Goal: Information Seeking & Learning: Understand process/instructions

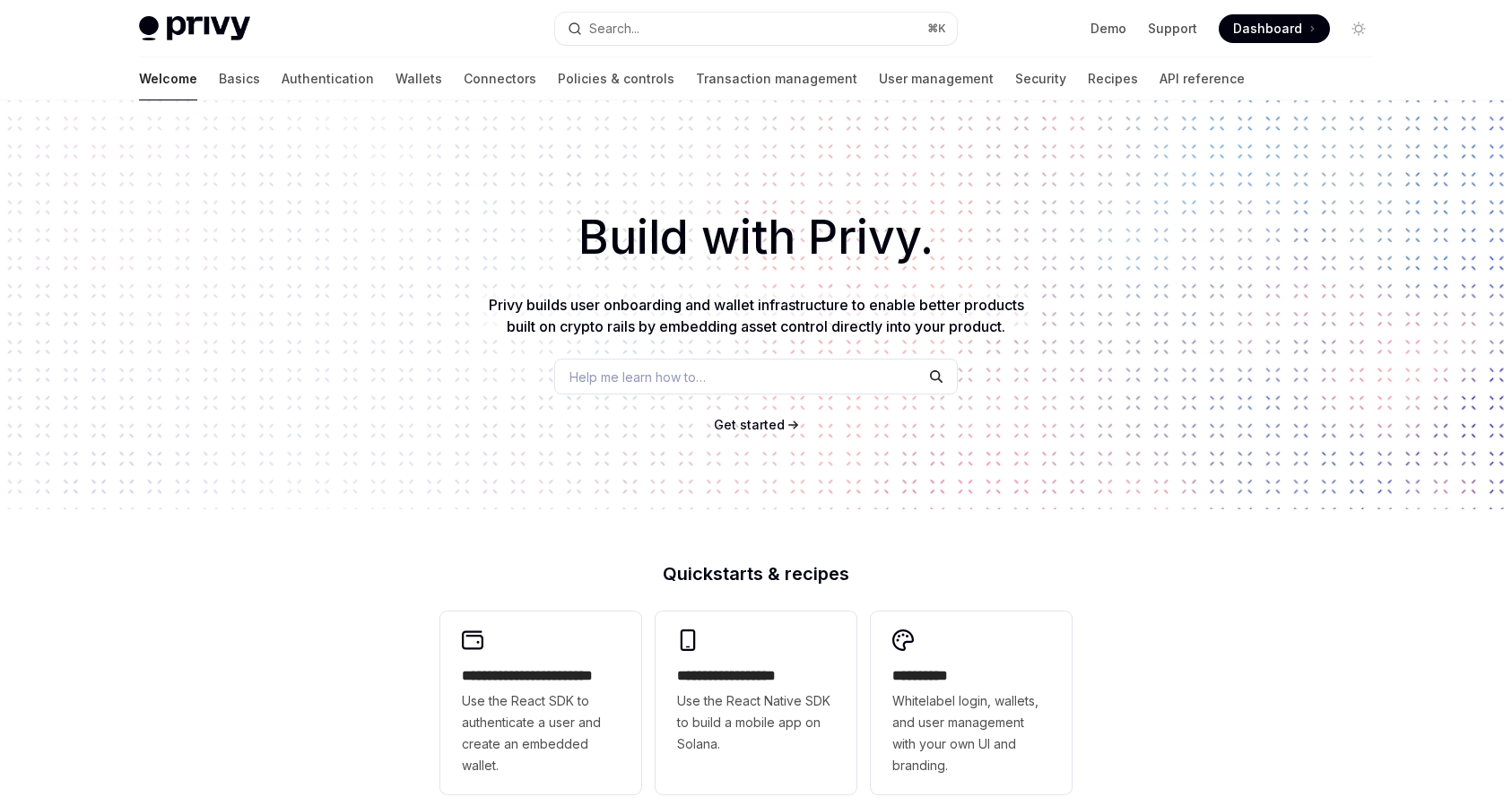
click at [1253, 26] on span "Dashboard" at bounding box center [1268, 29] width 69 height 18
click at [696, 81] on link "Transaction management" at bounding box center [777, 79] width 162 height 43
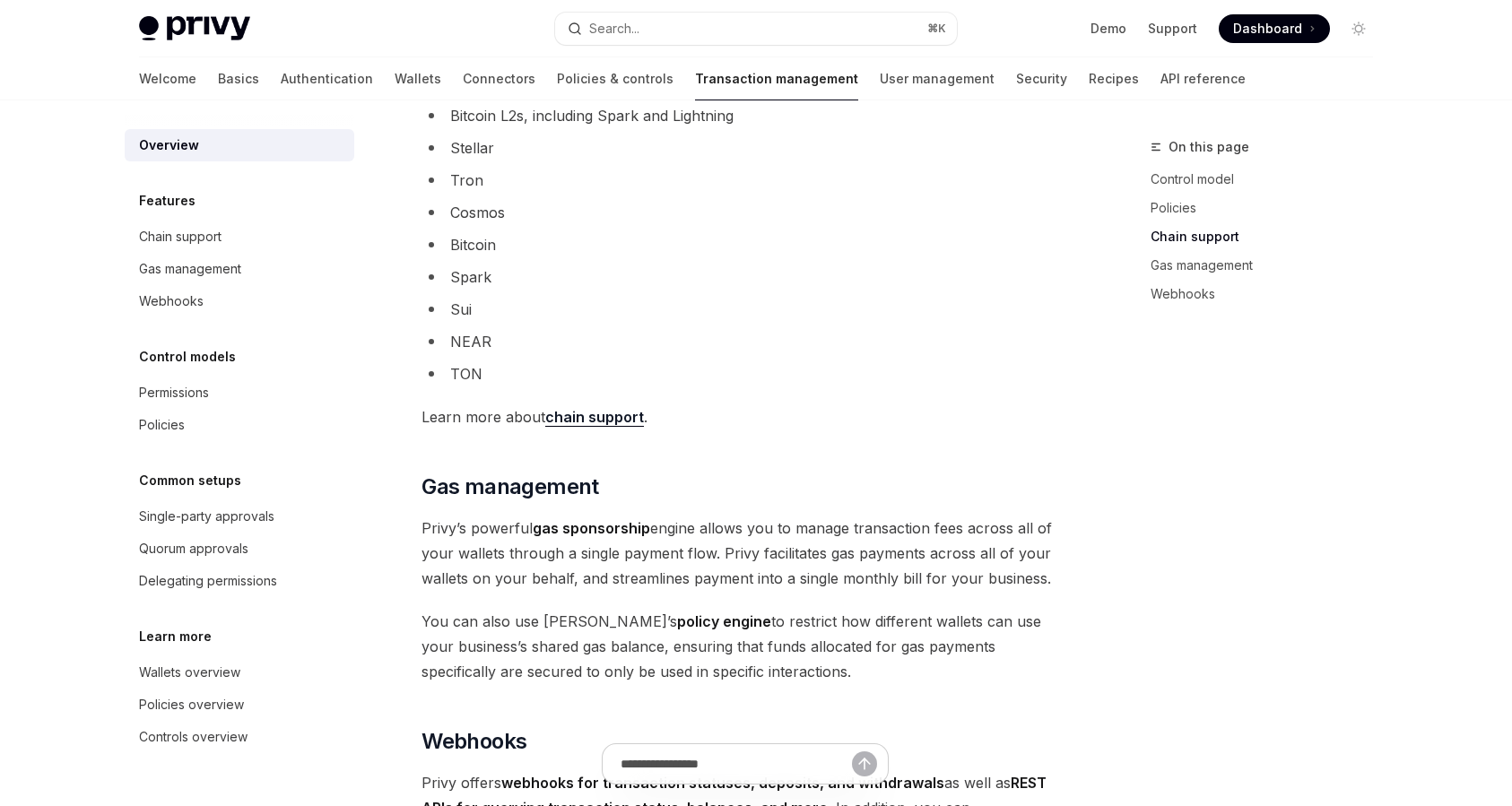
scroll to position [1638, 0]
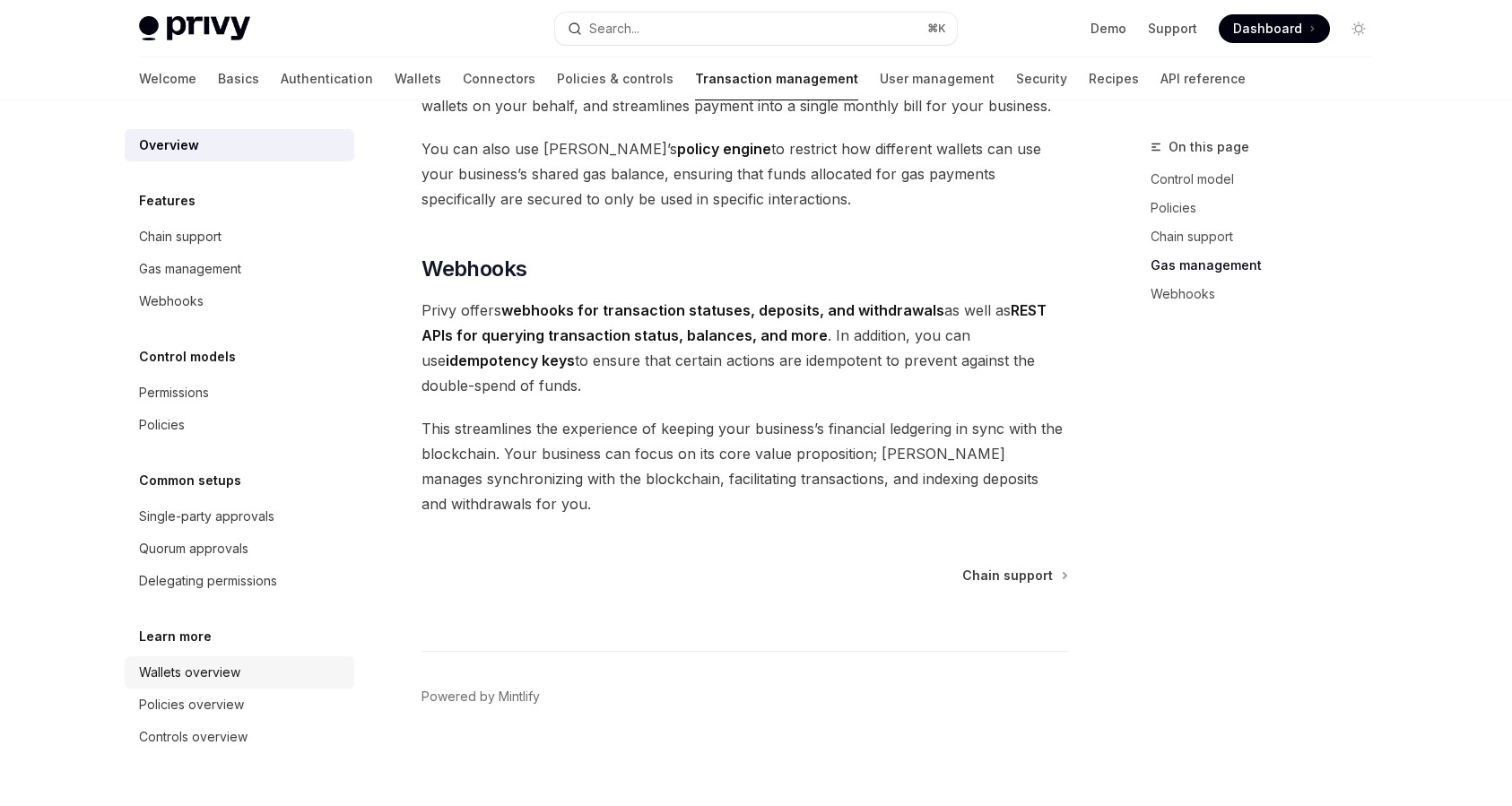
click at [221, 665] on div "Wallets overview" at bounding box center [189, 673] width 102 height 22
type textarea "*"
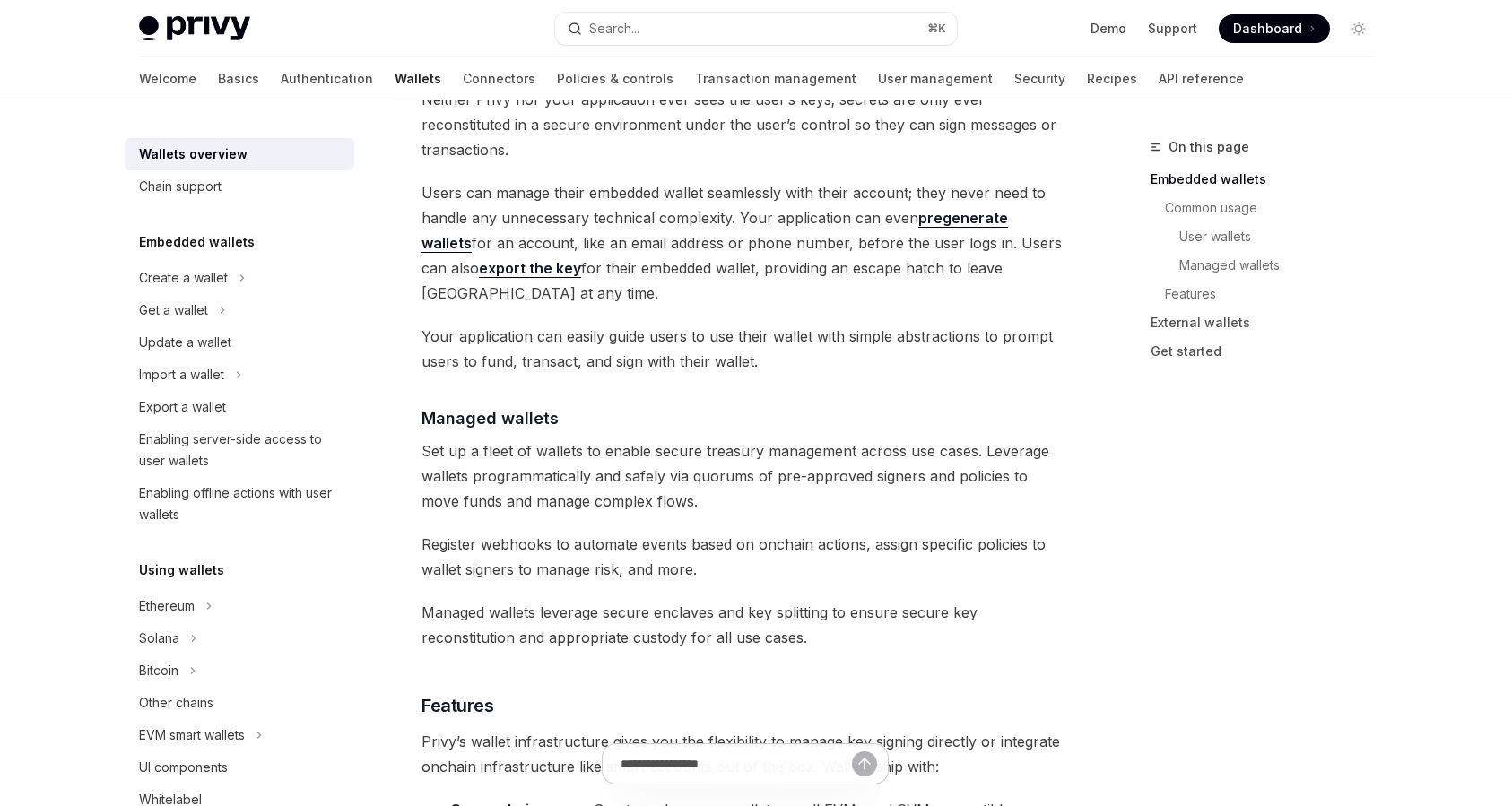
scroll to position [1678, 0]
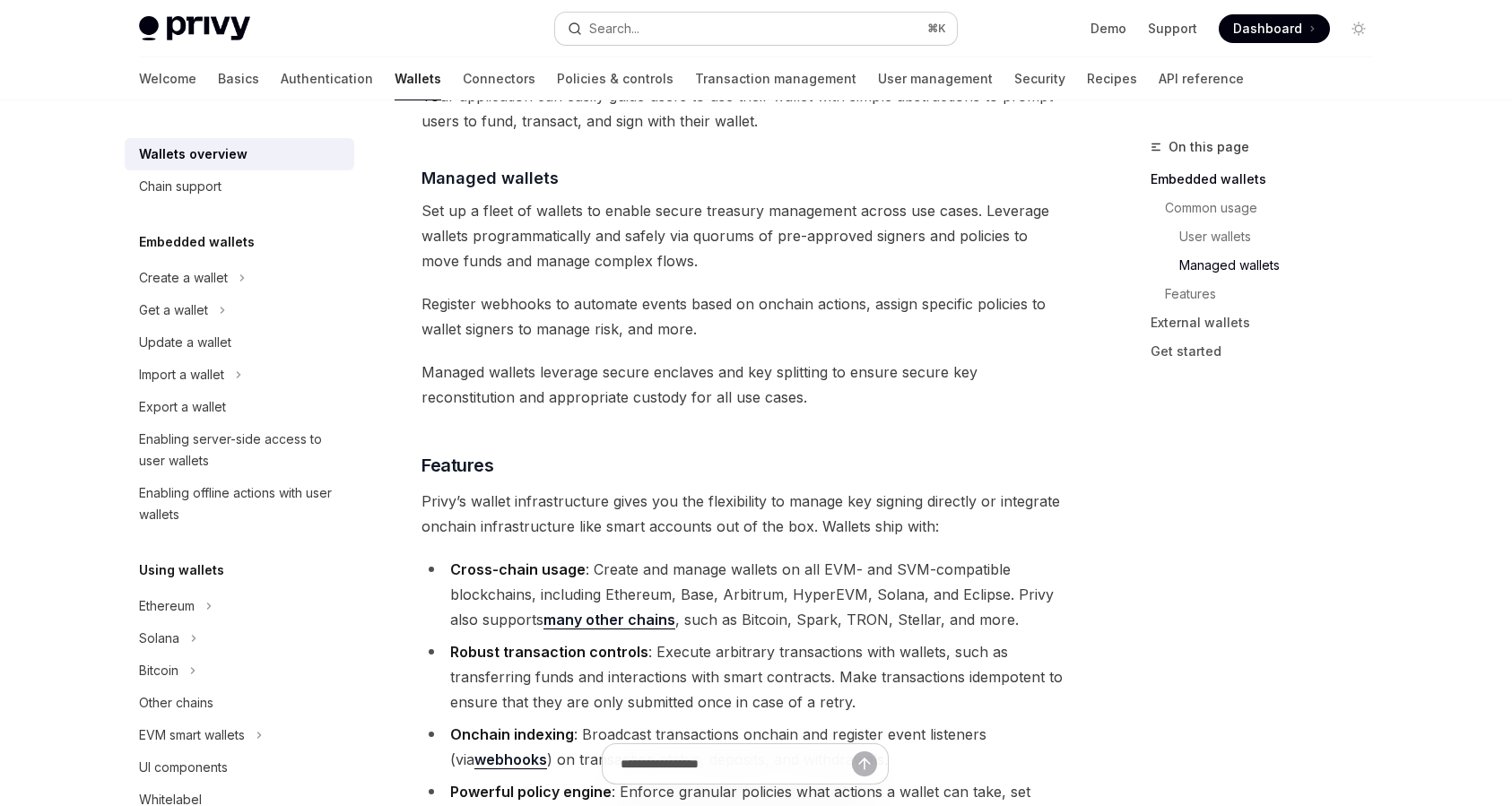
click at [595, 25] on div "Search..." at bounding box center [614, 29] width 50 height 22
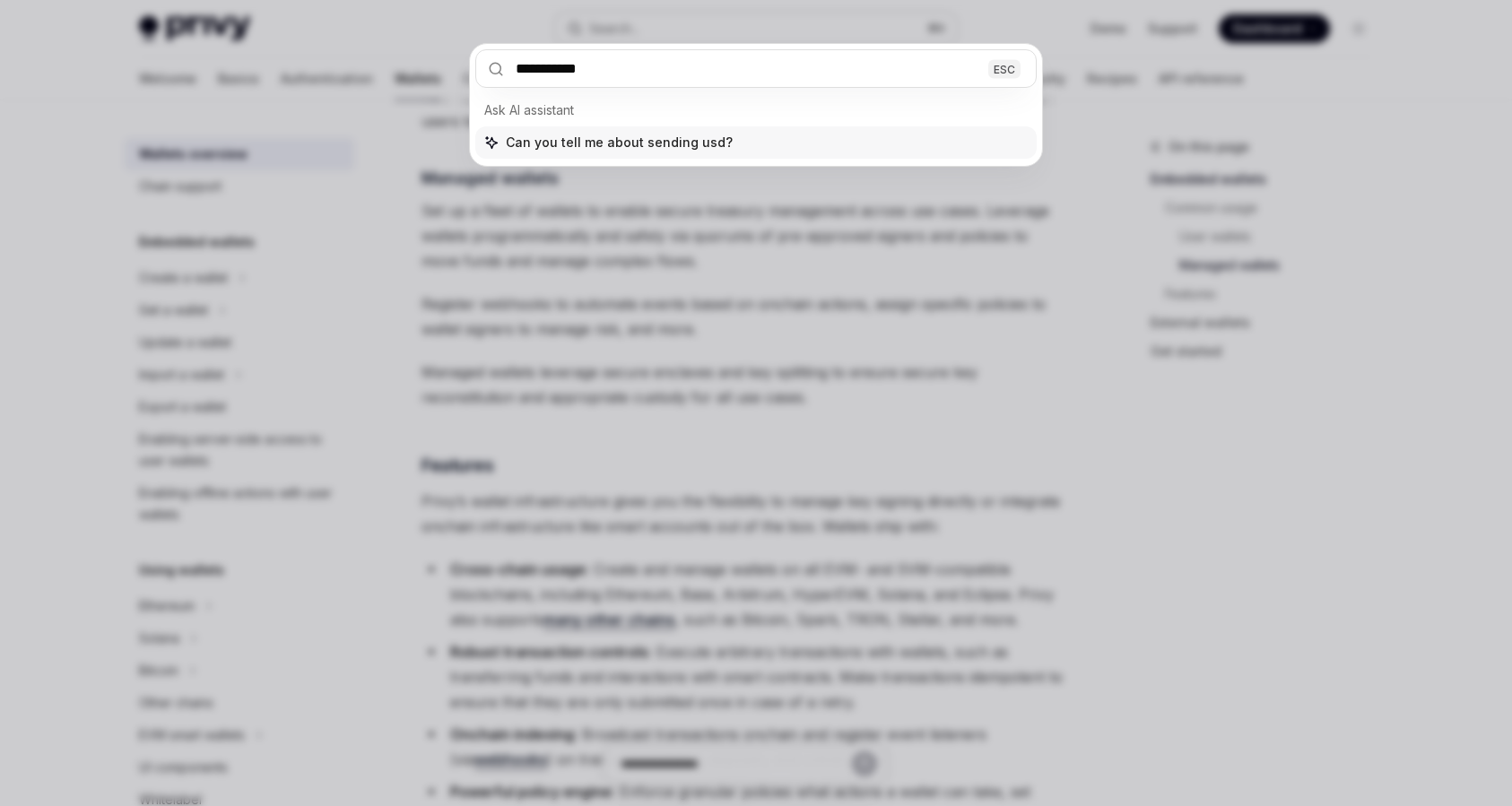
type input "**********"
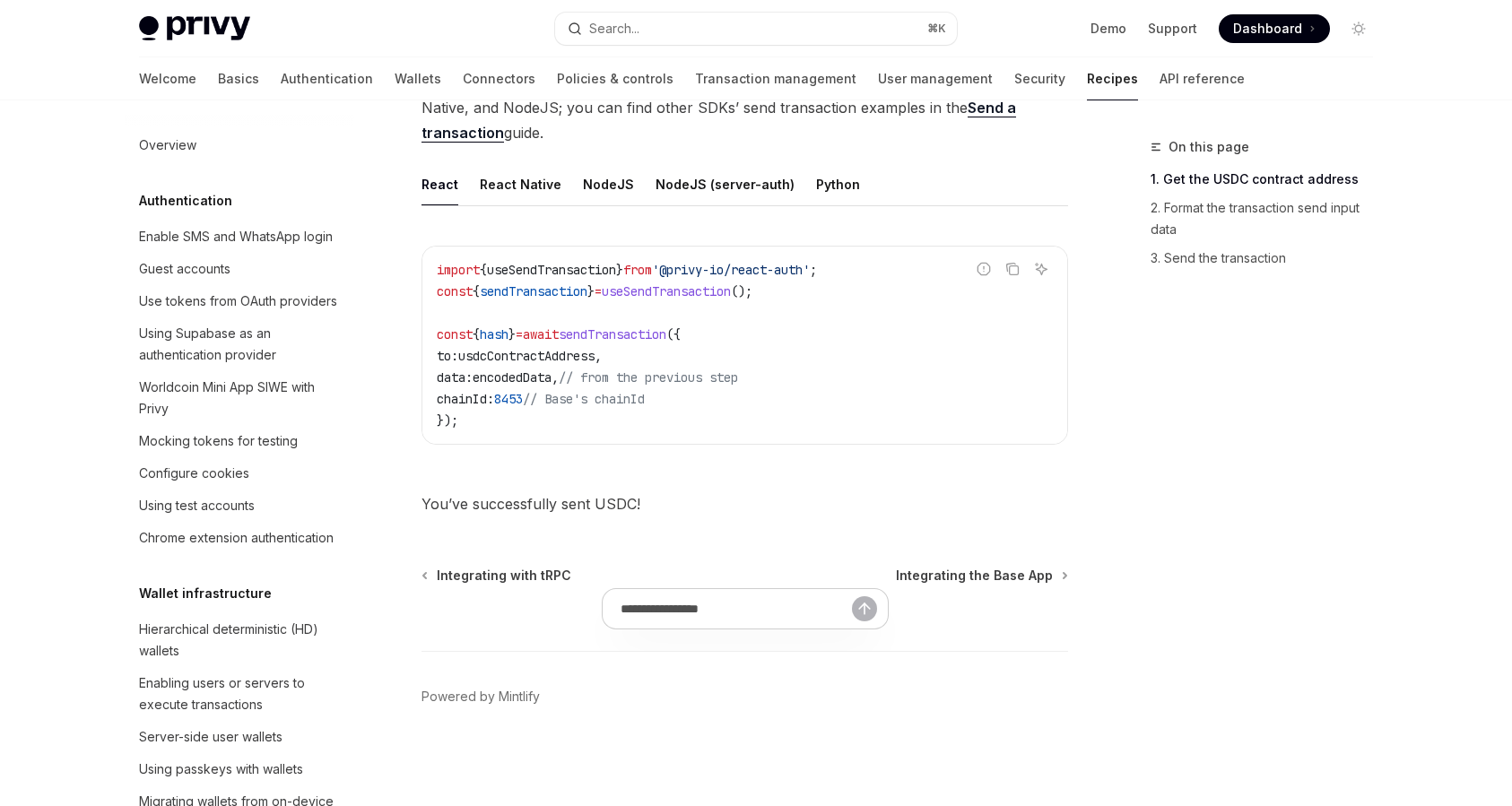
scroll to position [2241, 0]
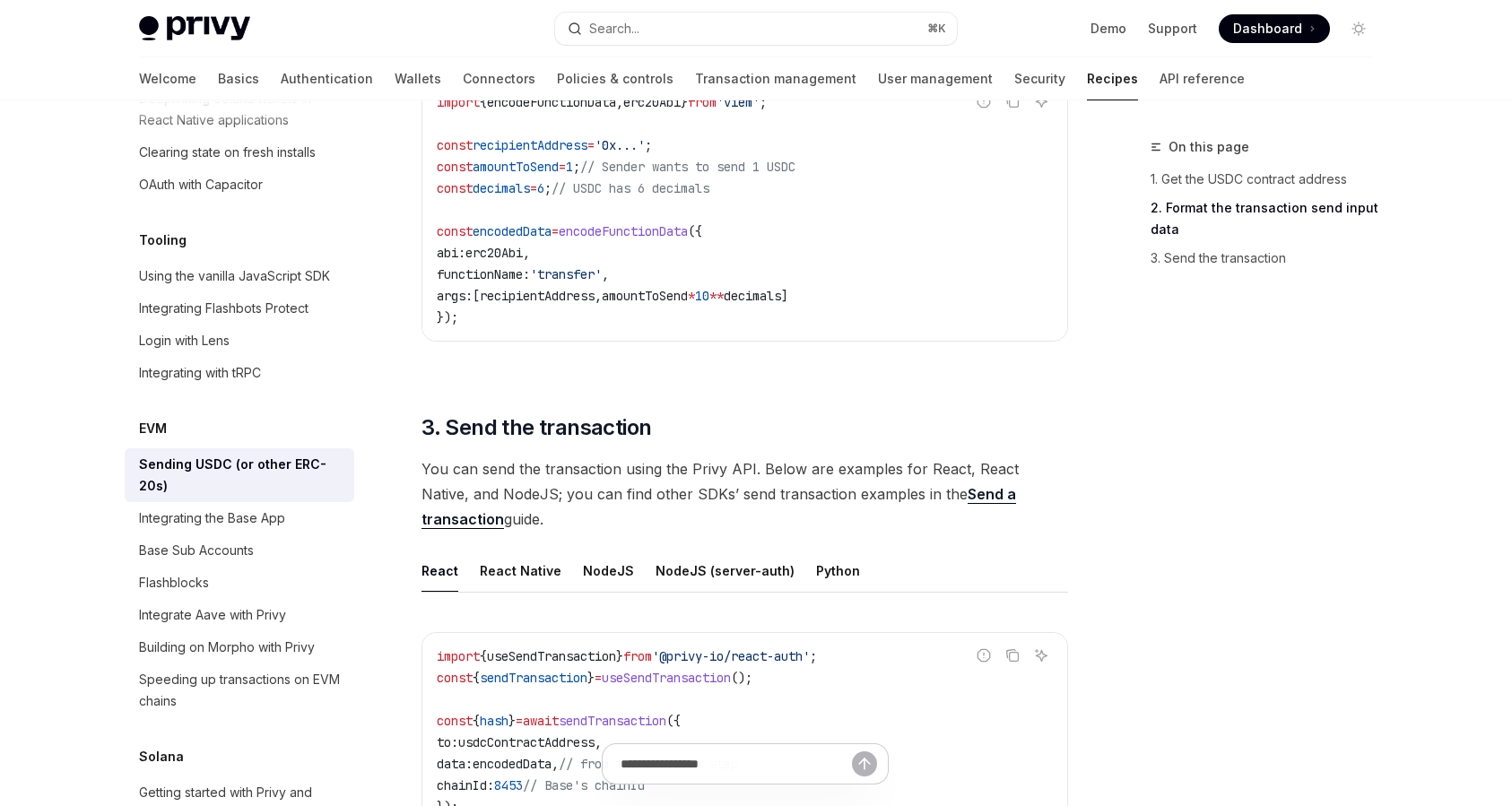
scroll to position [974, 0]
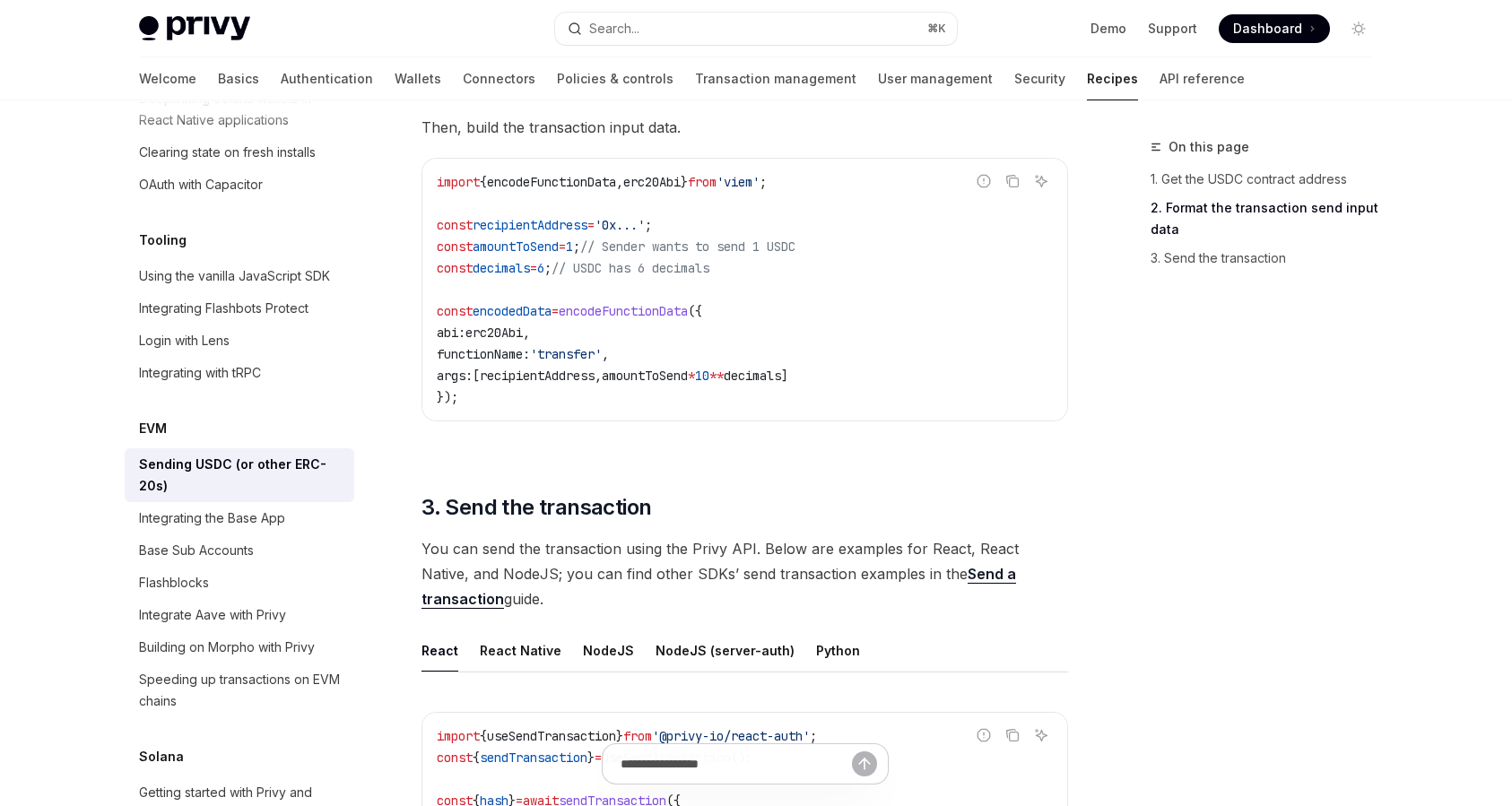
click at [760, 177] on span "'viem'" at bounding box center [738, 182] width 43 height 16
copy span "viem"
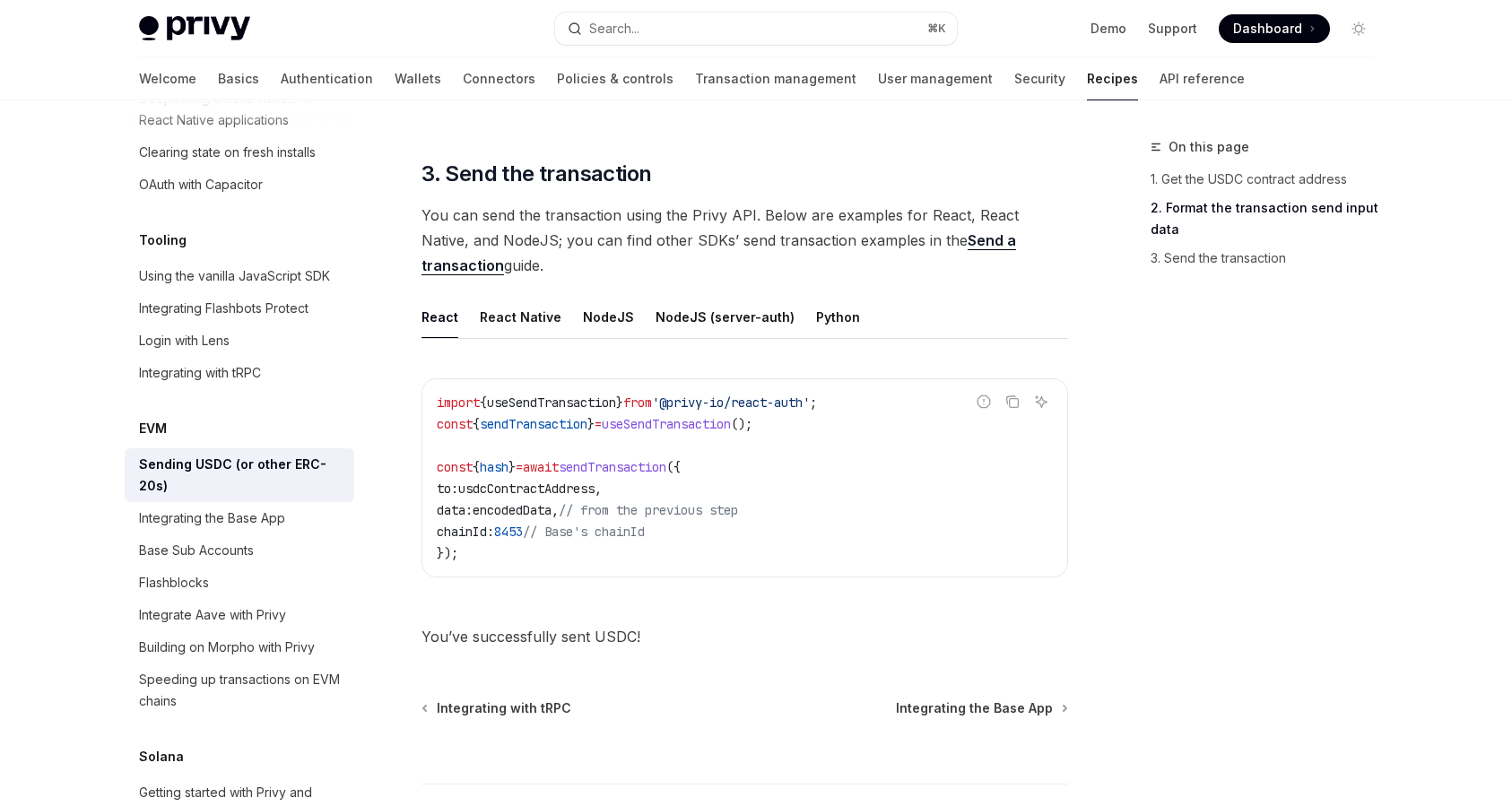
scroll to position [1317, 0]
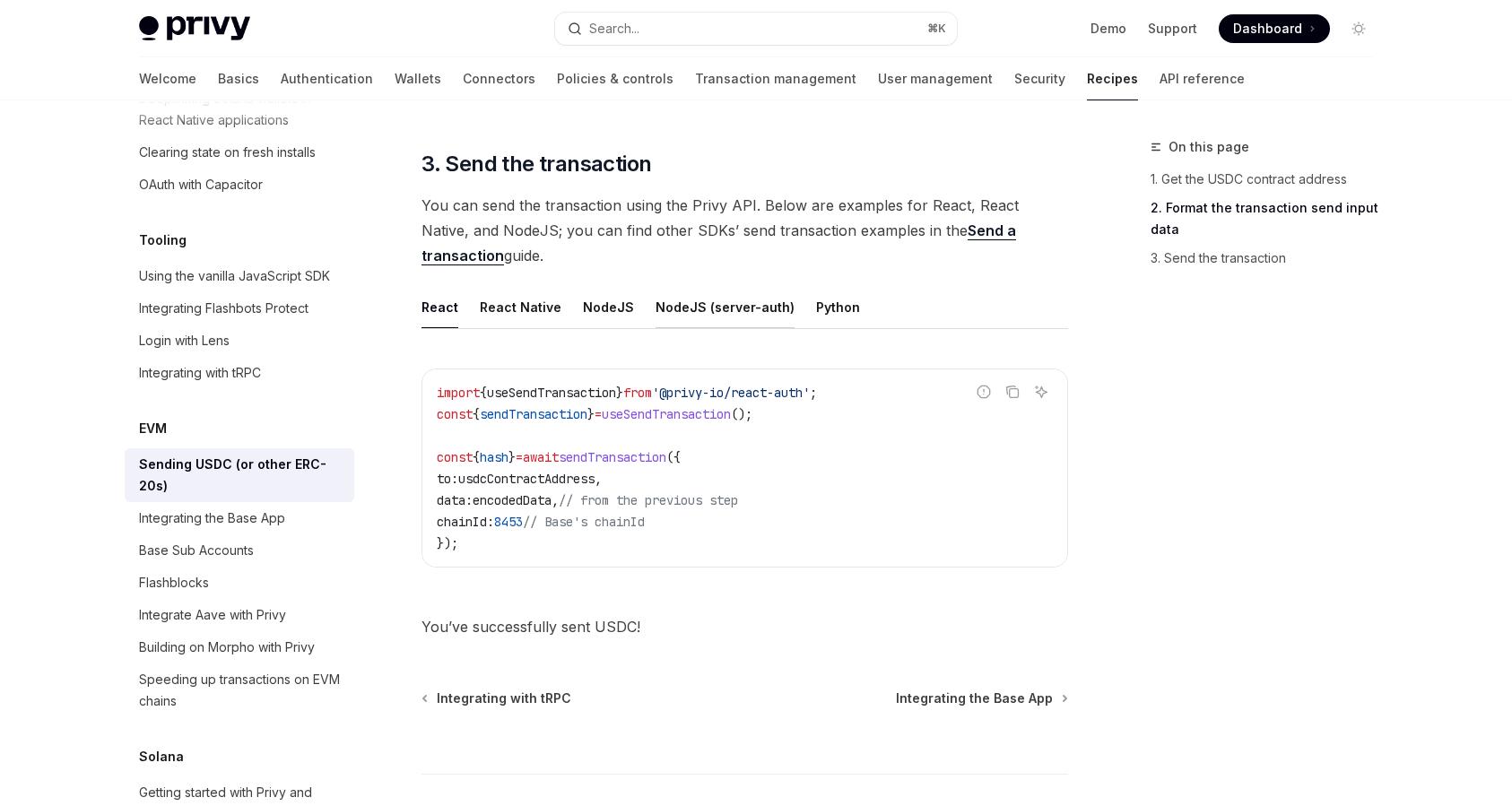
click at [703, 310] on div "NodeJS (server-auth)" at bounding box center [724, 307] width 139 height 42
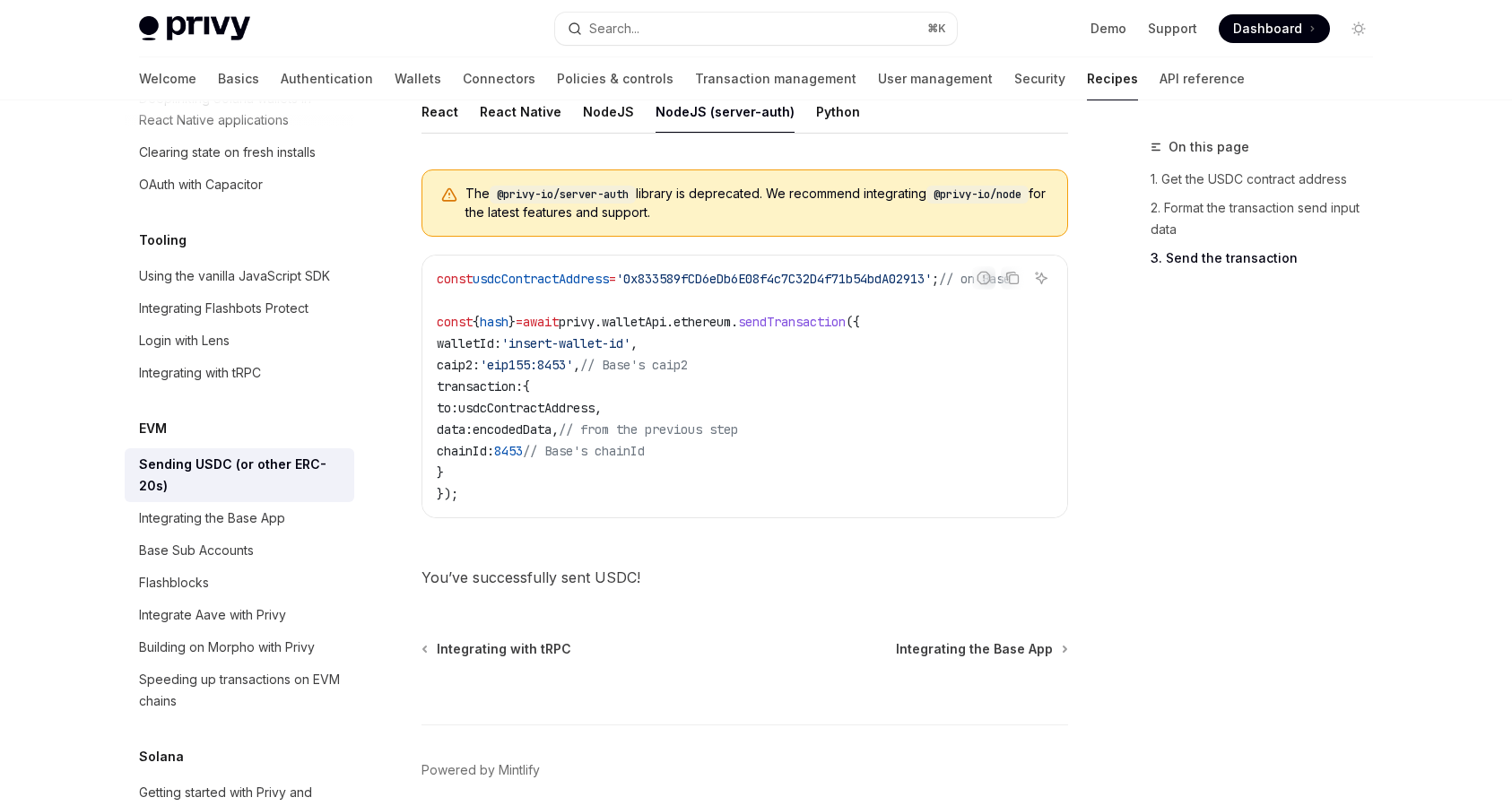
scroll to position [1435, 0]
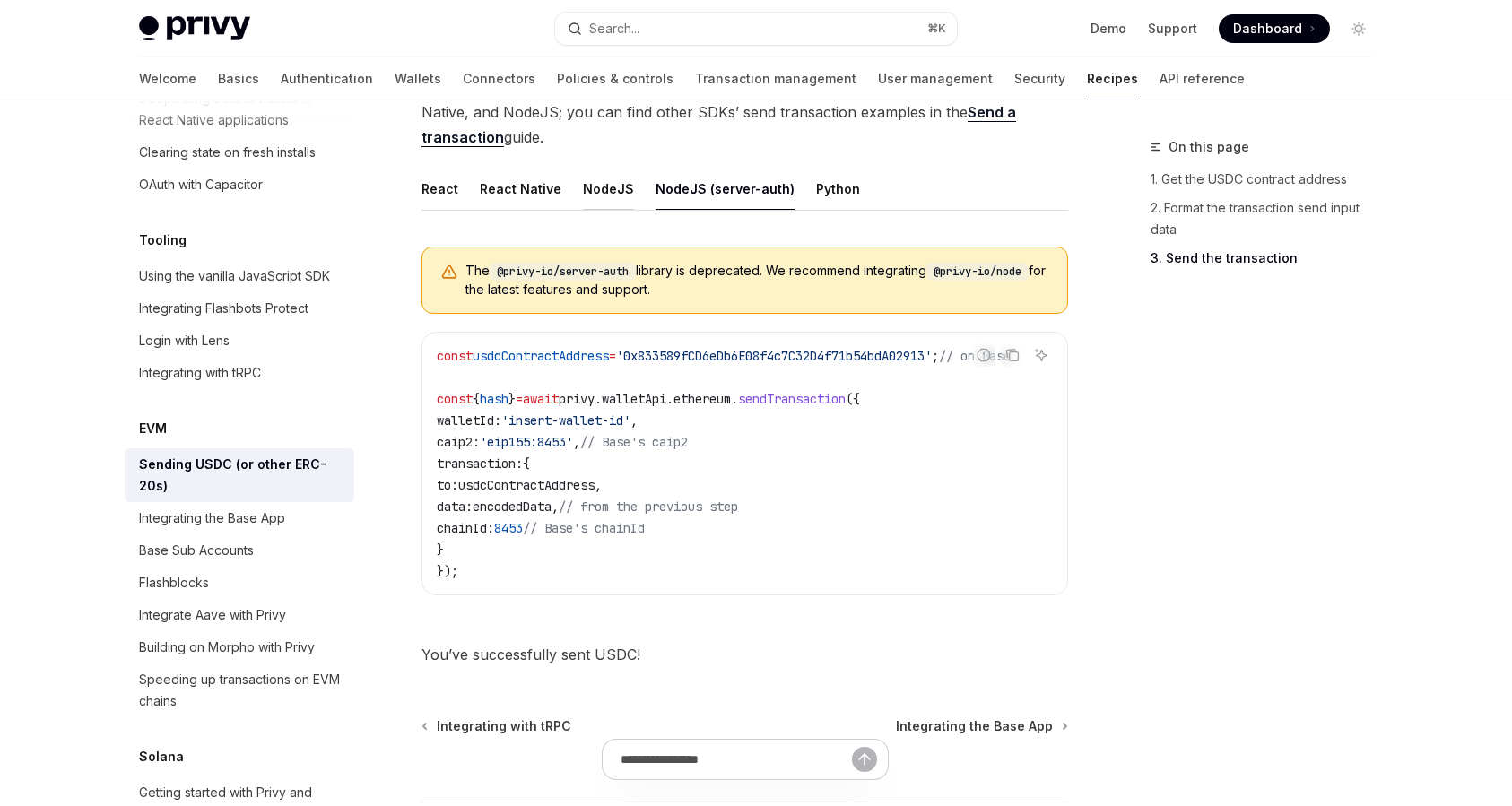
click at [611, 202] on div "NodeJS" at bounding box center [609, 188] width 51 height 42
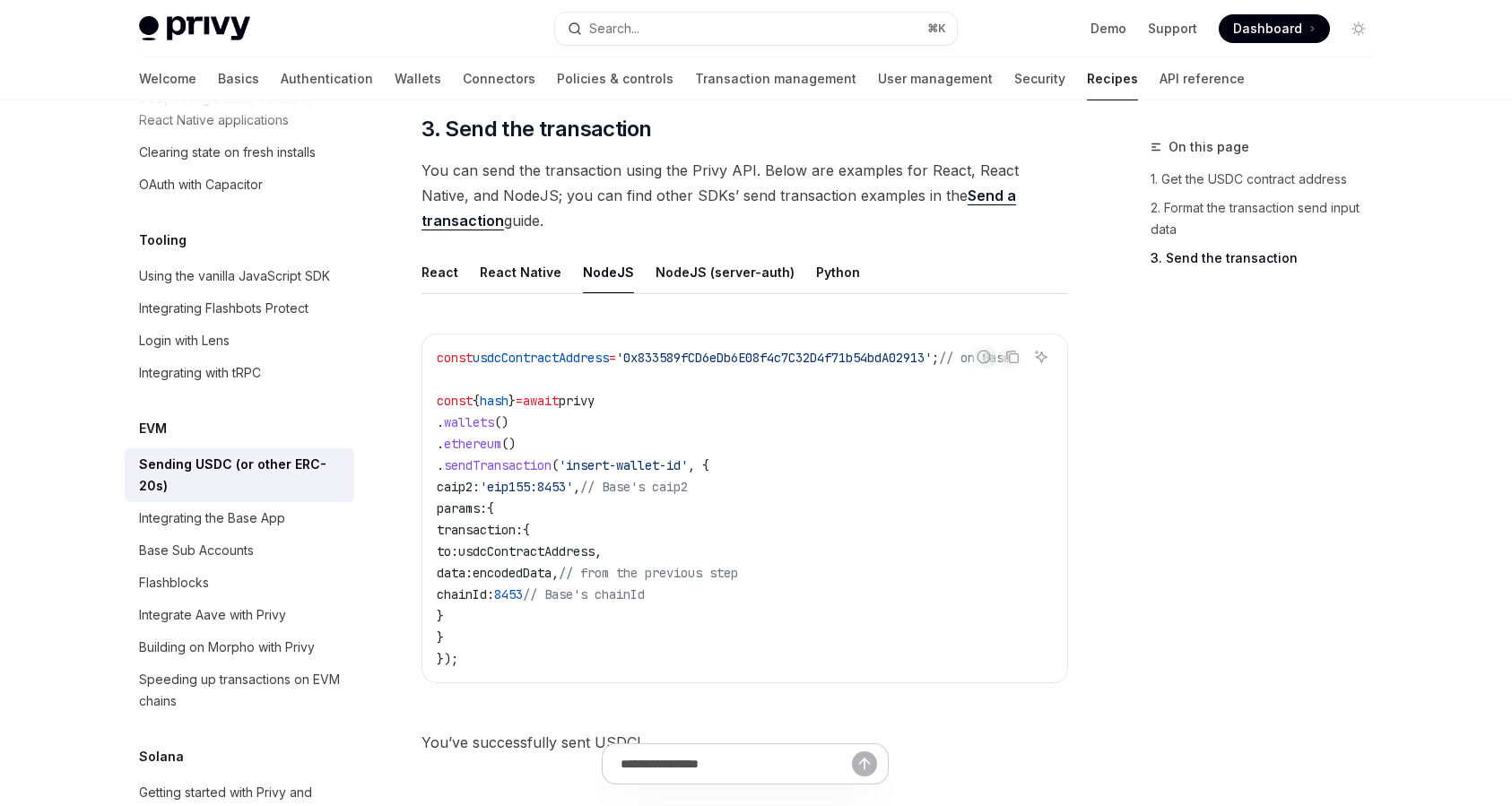
scroll to position [1376, 0]
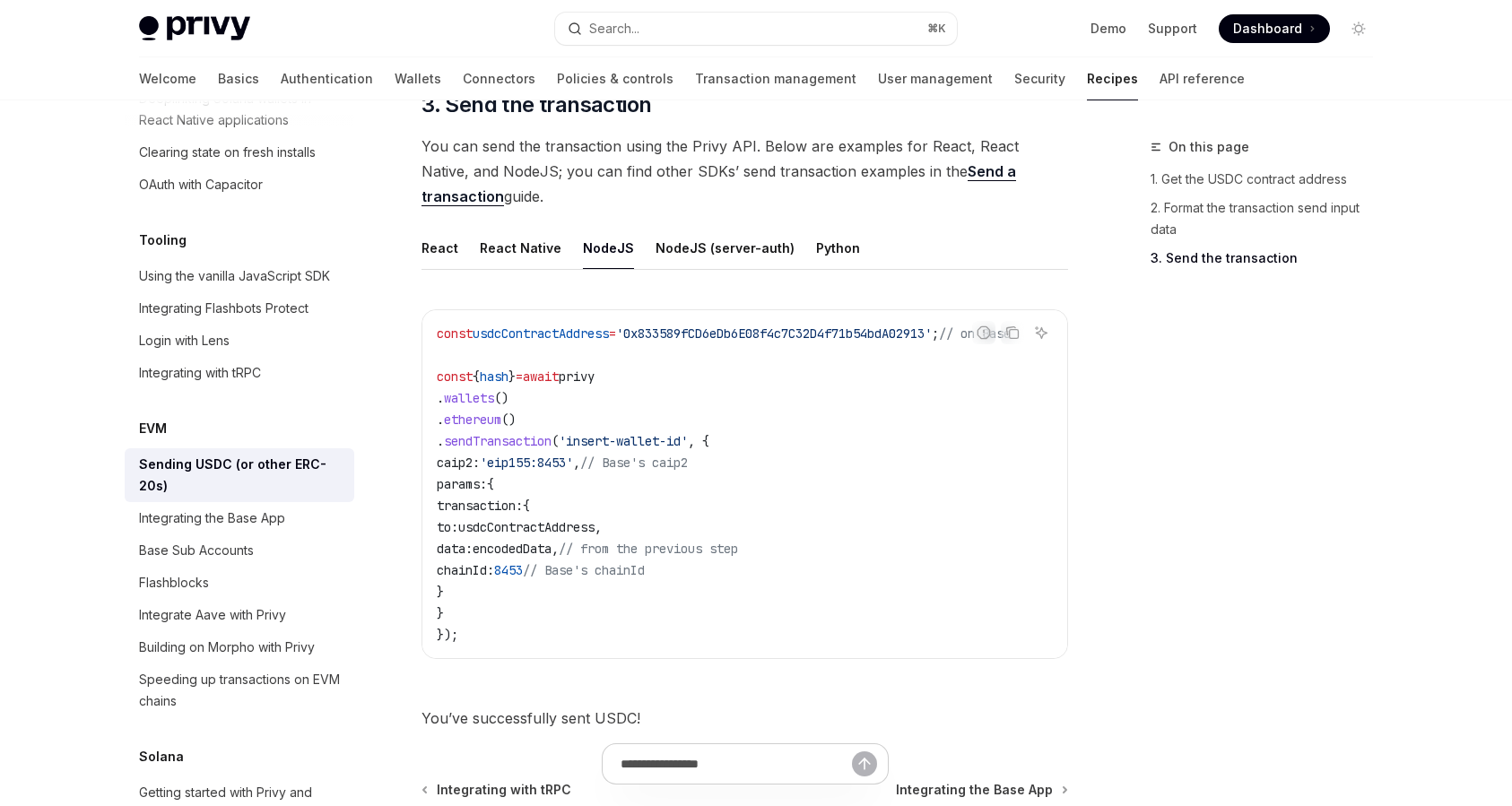
click at [941, 168] on link "Send a transaction" at bounding box center [718, 184] width 595 height 44
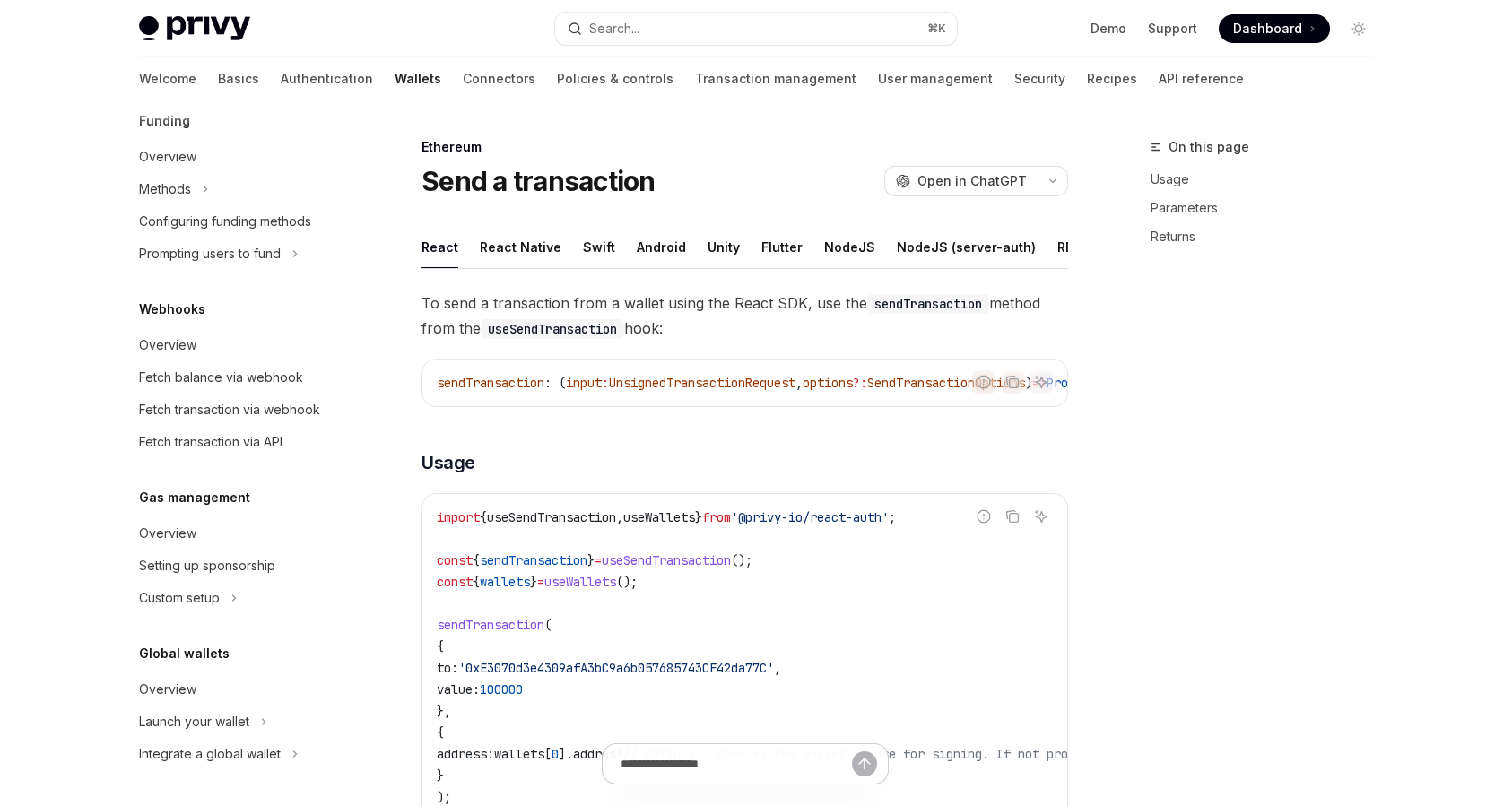
scroll to position [184, 0]
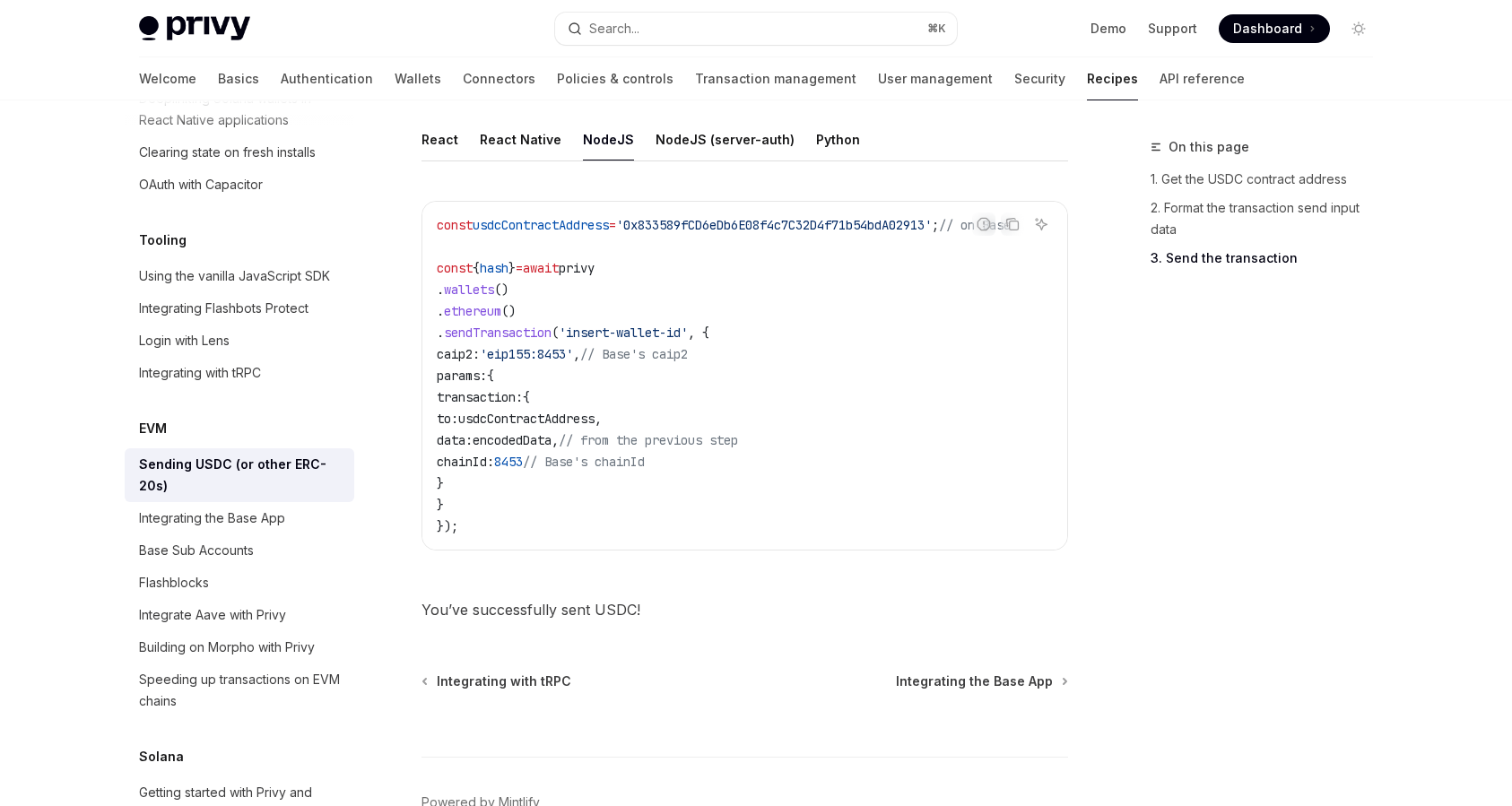
scroll to position [0, 44]
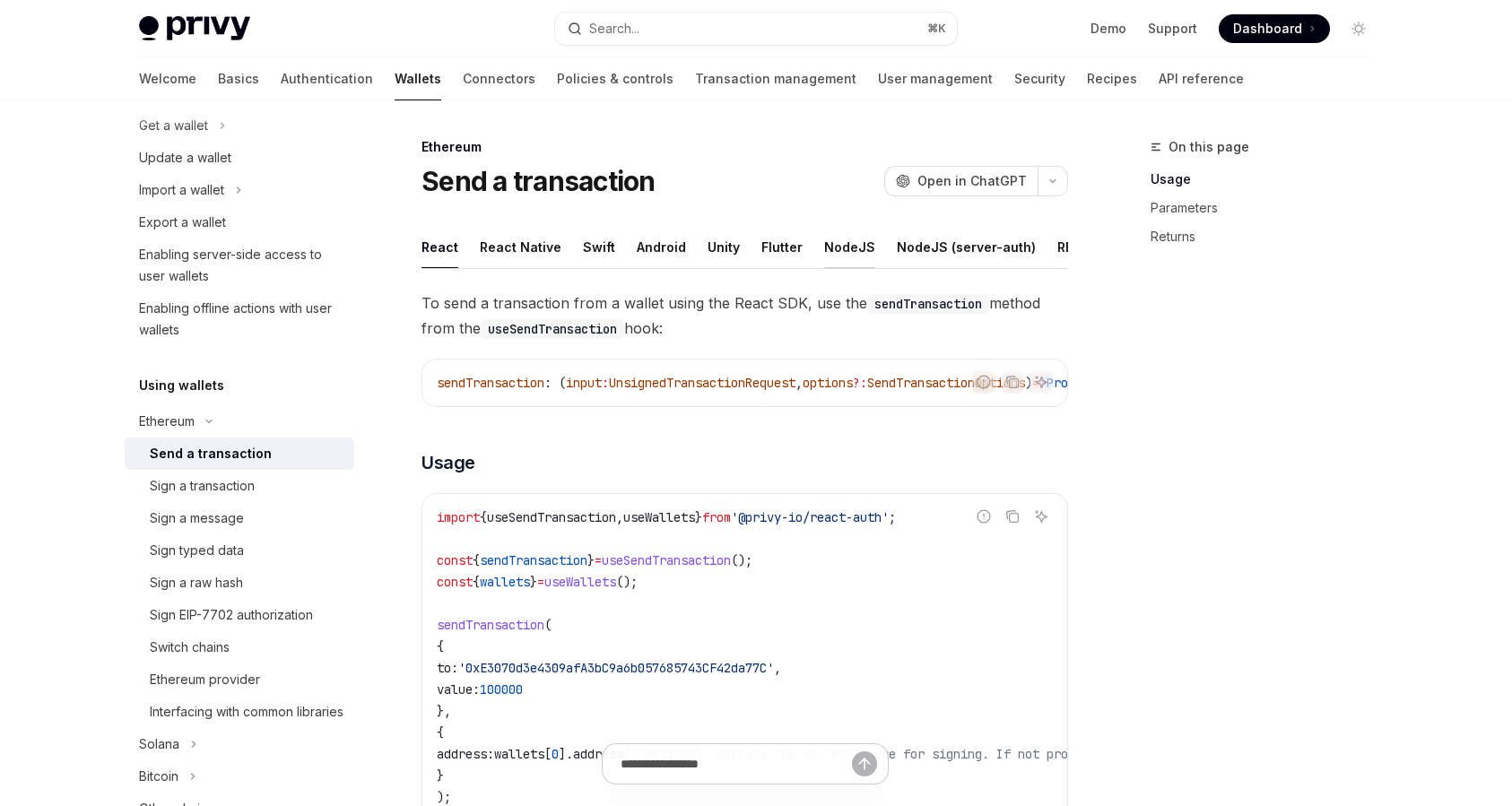
click at [832, 243] on div "NodeJS" at bounding box center [850, 247] width 51 height 42
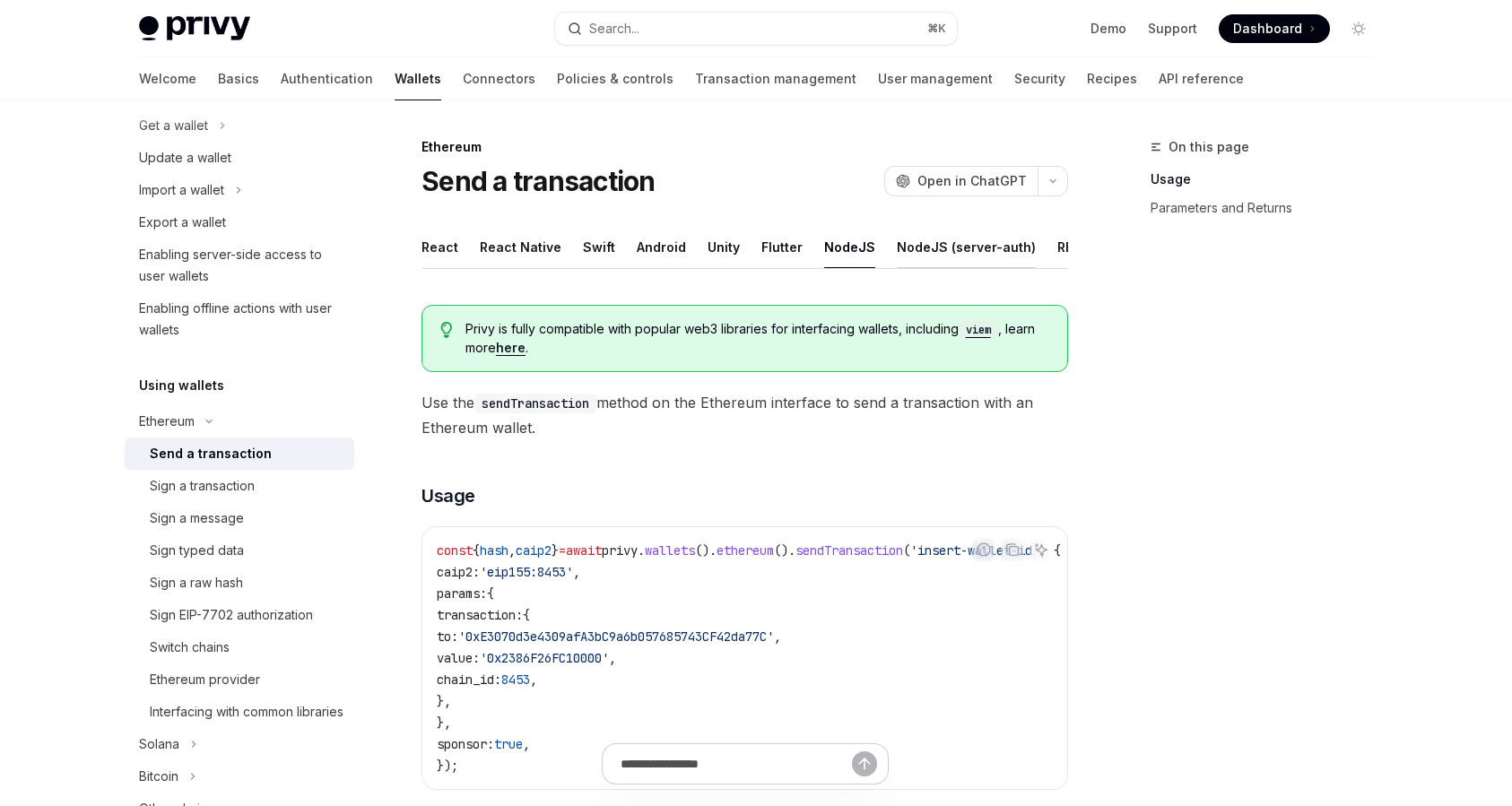
click at [926, 241] on div "NodeJS (server-auth)" at bounding box center [966, 247] width 139 height 42
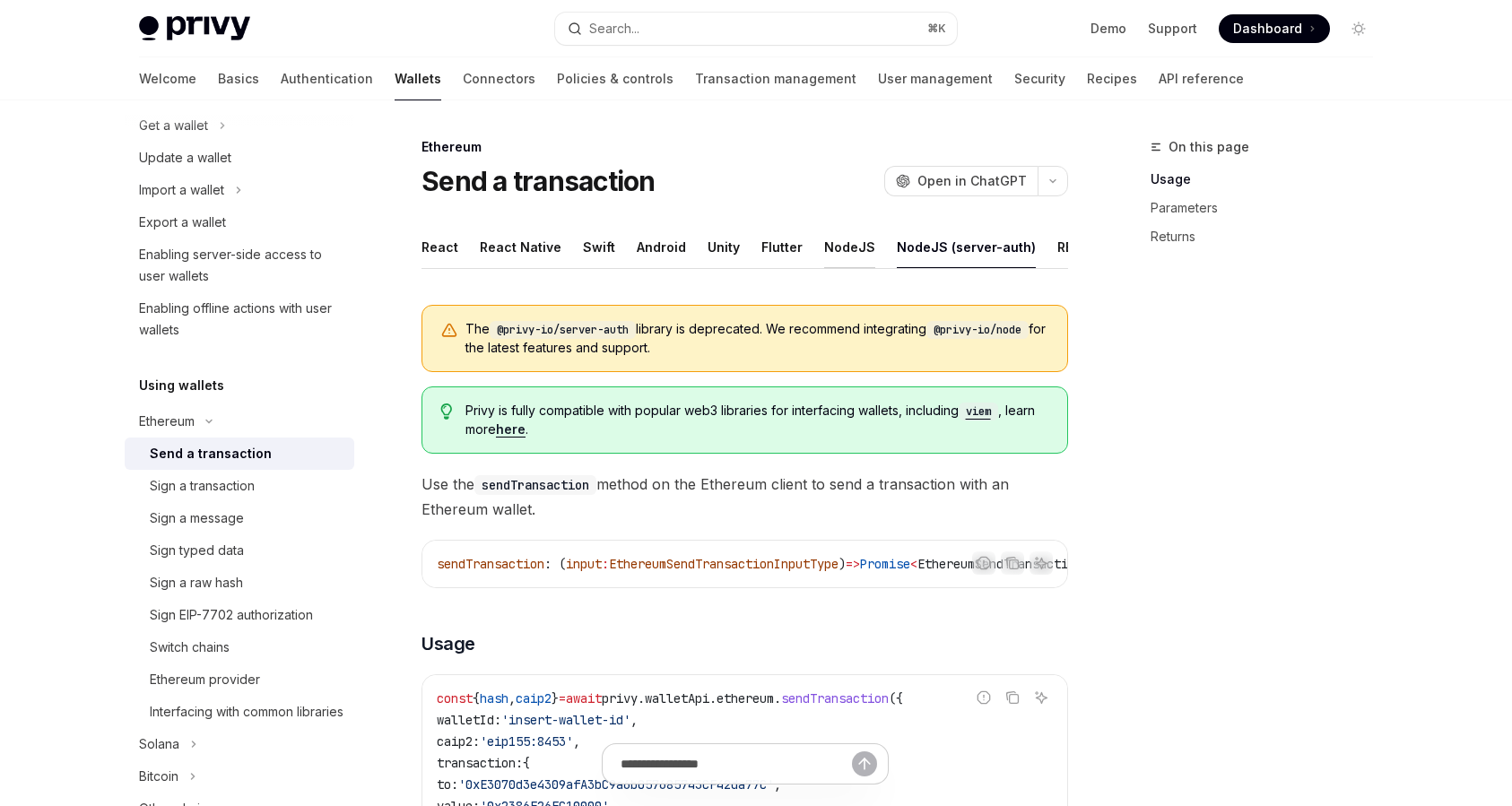
click at [851, 239] on div "NodeJS" at bounding box center [850, 247] width 51 height 42
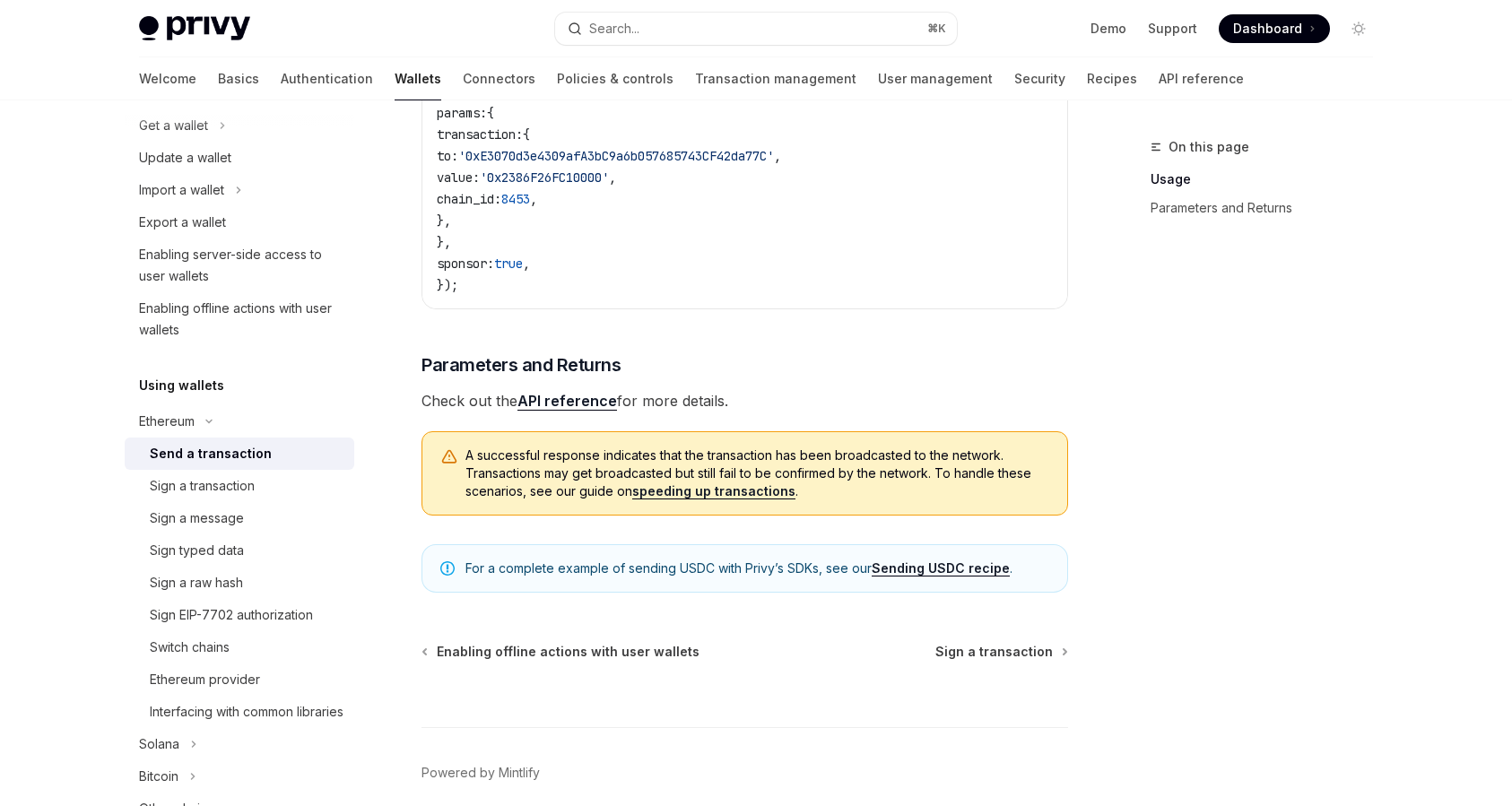
scroll to position [476, 0]
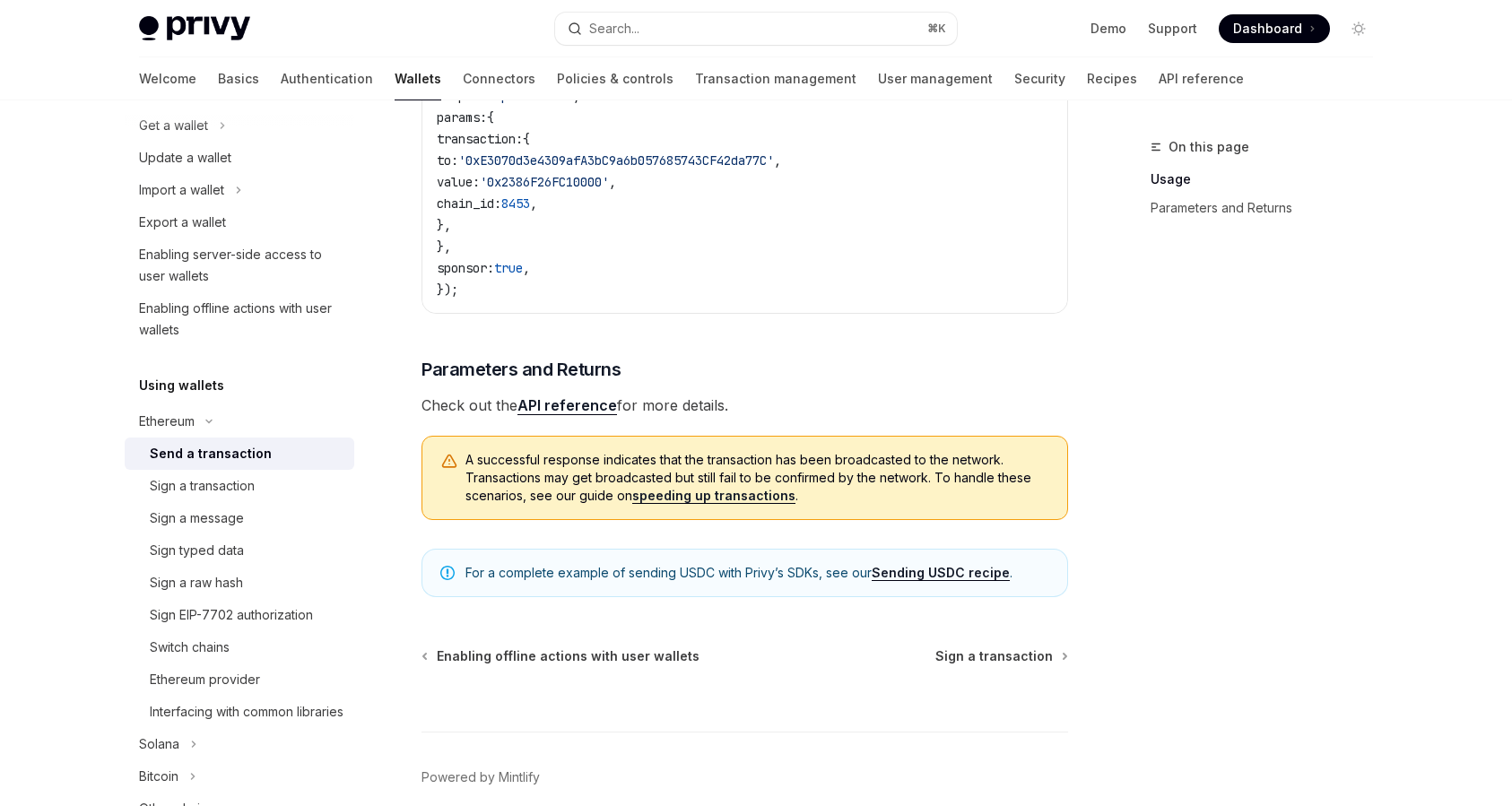
click at [573, 411] on link "API reference" at bounding box center [567, 405] width 100 height 19
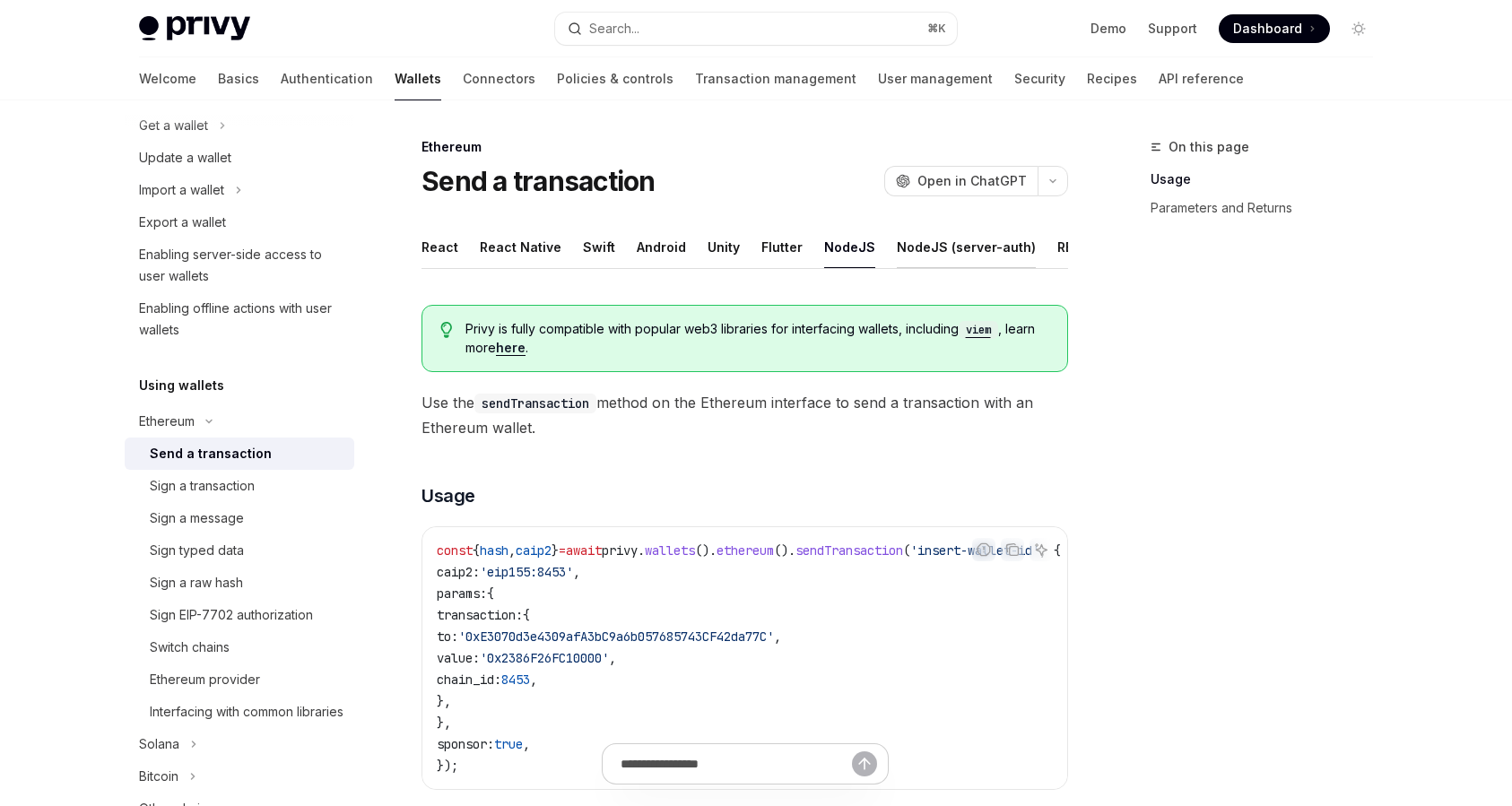
click at [930, 234] on div "NodeJS (server-auth)" at bounding box center [966, 247] width 139 height 42
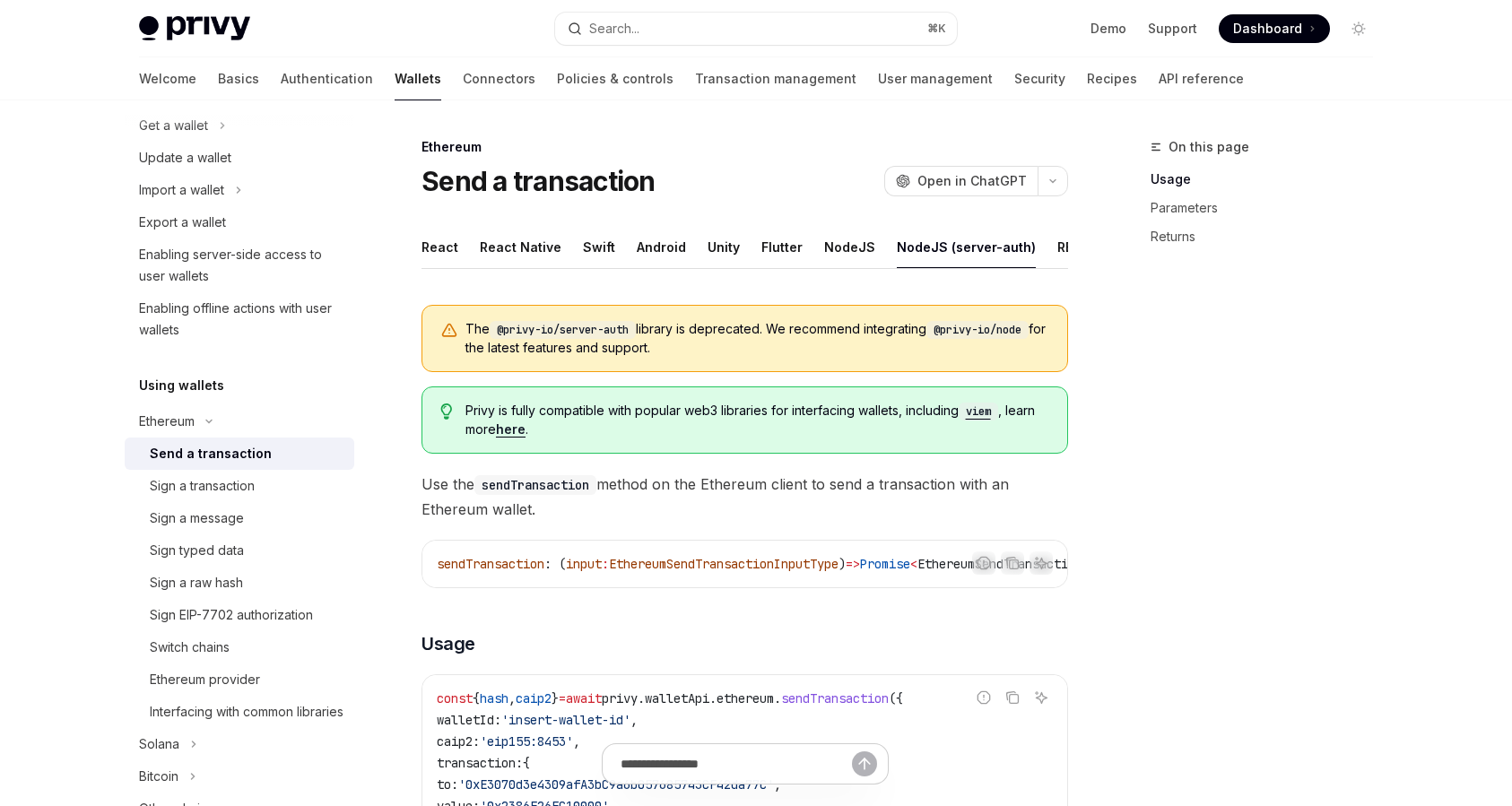
drag, startPoint x: 949, startPoint y: 331, endPoint x: 1103, endPoint y: 331, distance: 154.0
copy div "Ethereum Send a transaction OpenAI Open in ChatGPT OpenAI Open in ChatGPT React…"
click at [958, 359] on div "The @privy-io/server-auth library is deprecated. We recommend integrating @priv…" at bounding box center [744, 338] width 646 height 67
drag, startPoint x: 949, startPoint y: 330, endPoint x: 1038, endPoint y: 330, distance: 89.0
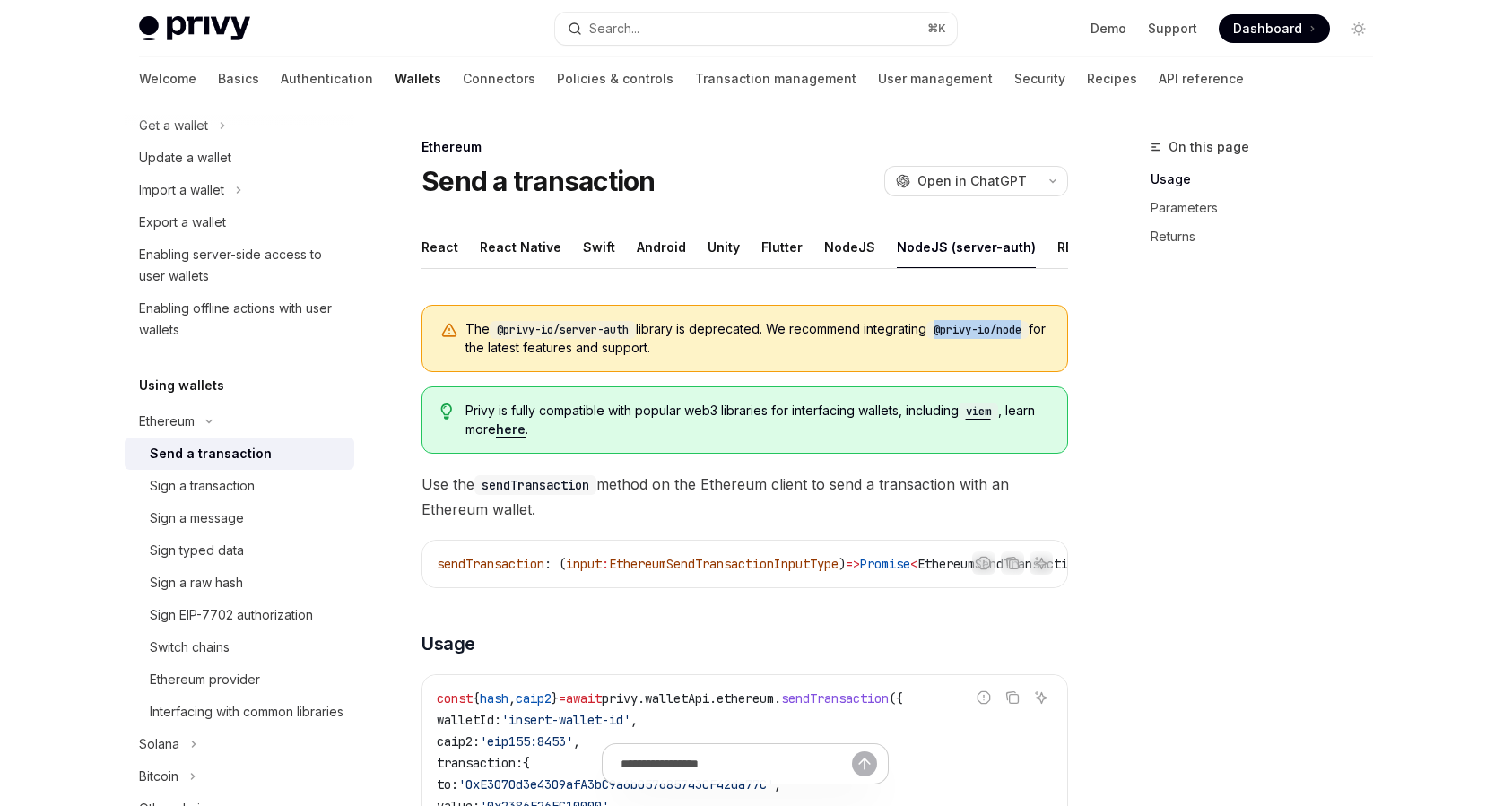
click at [1029, 330] on code "@privy-io/node" at bounding box center [978, 330] width 103 height 18
copy code "@privy-io/node"
click at [824, 253] on div "NodeJS" at bounding box center [850, 247] width 51 height 42
type textarea "*"
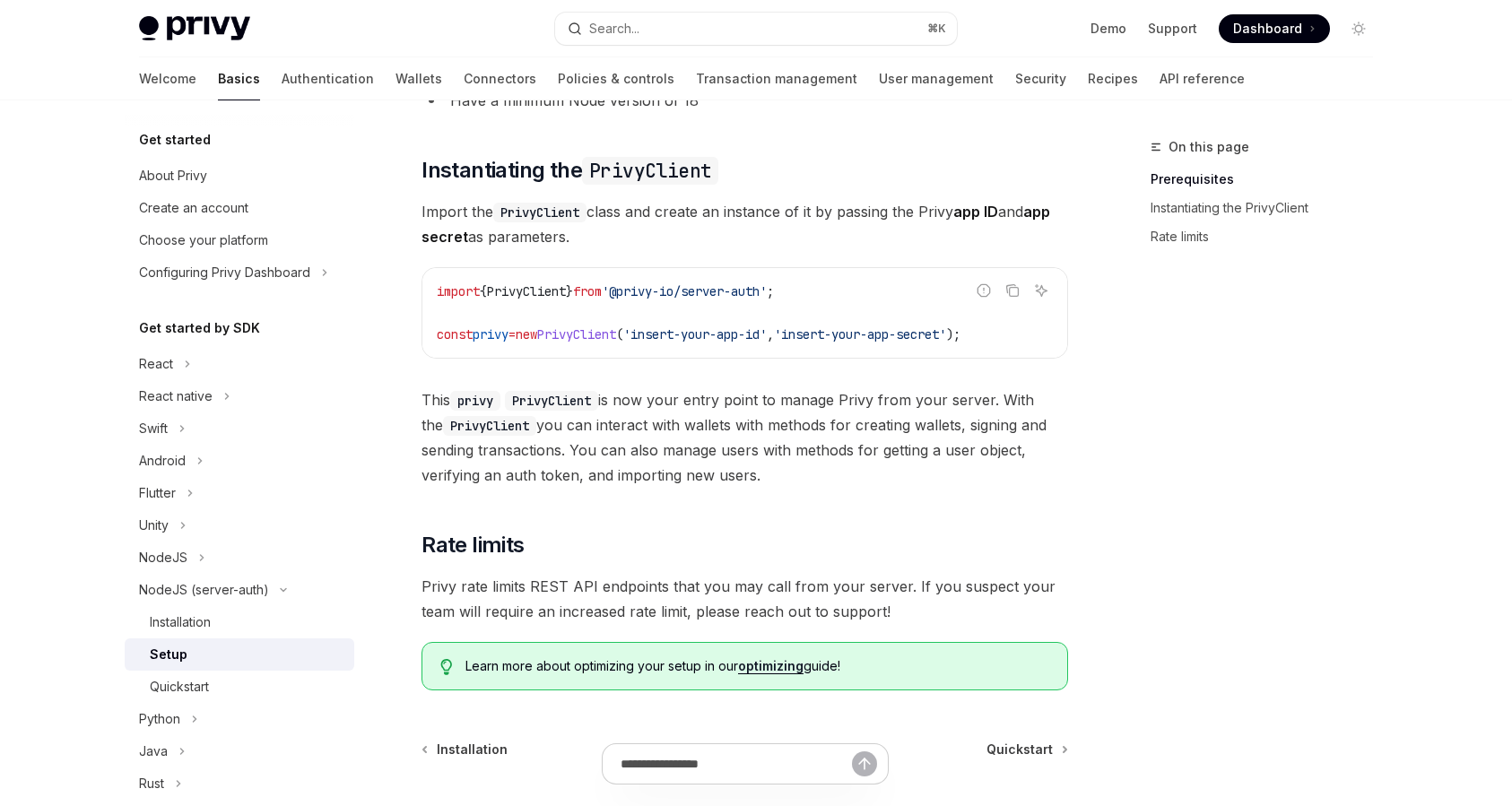
scroll to position [541, 0]
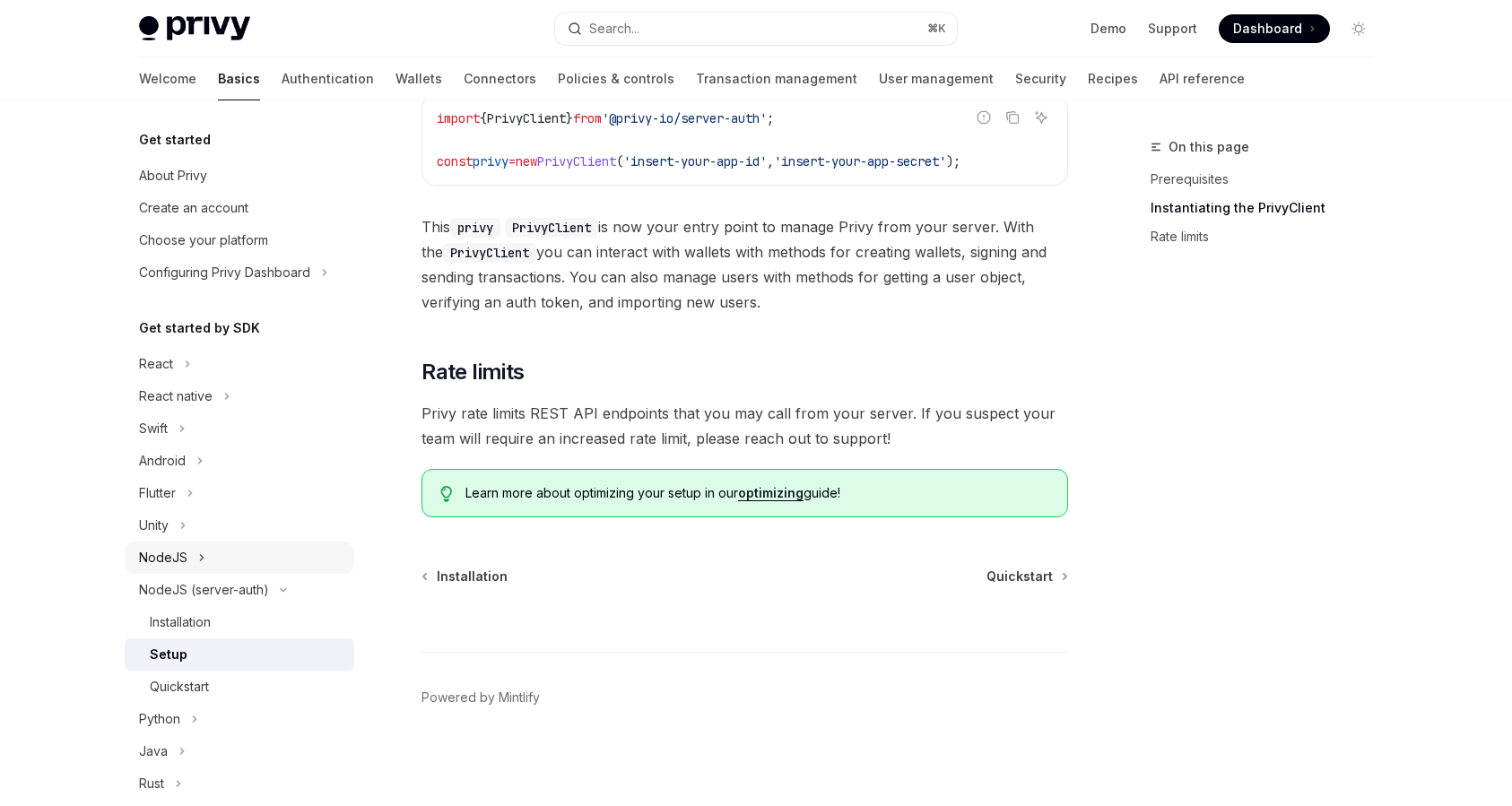
click at [252, 559] on button "NodeJS" at bounding box center [239, 557] width 230 height 33
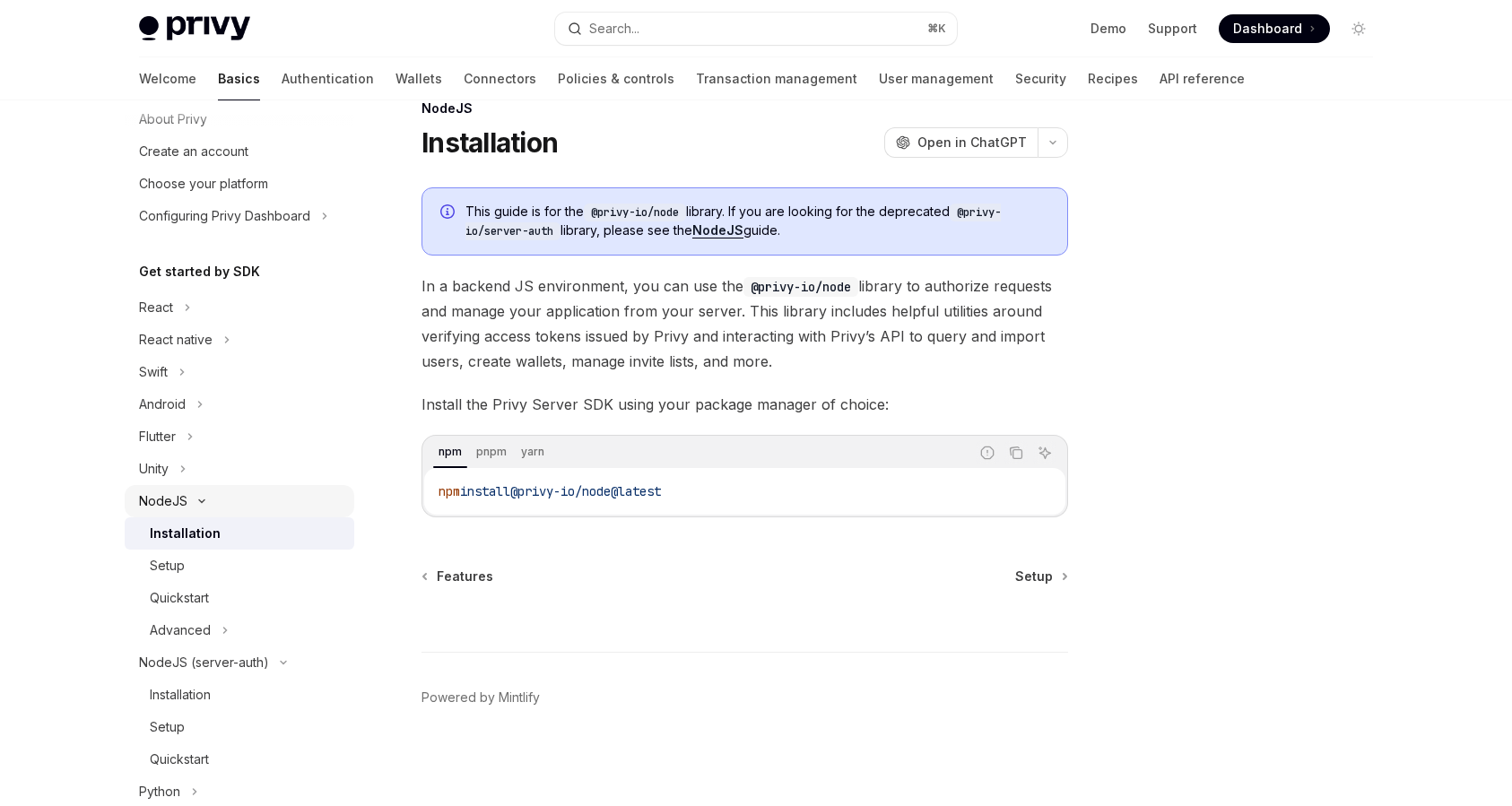
scroll to position [98, 0]
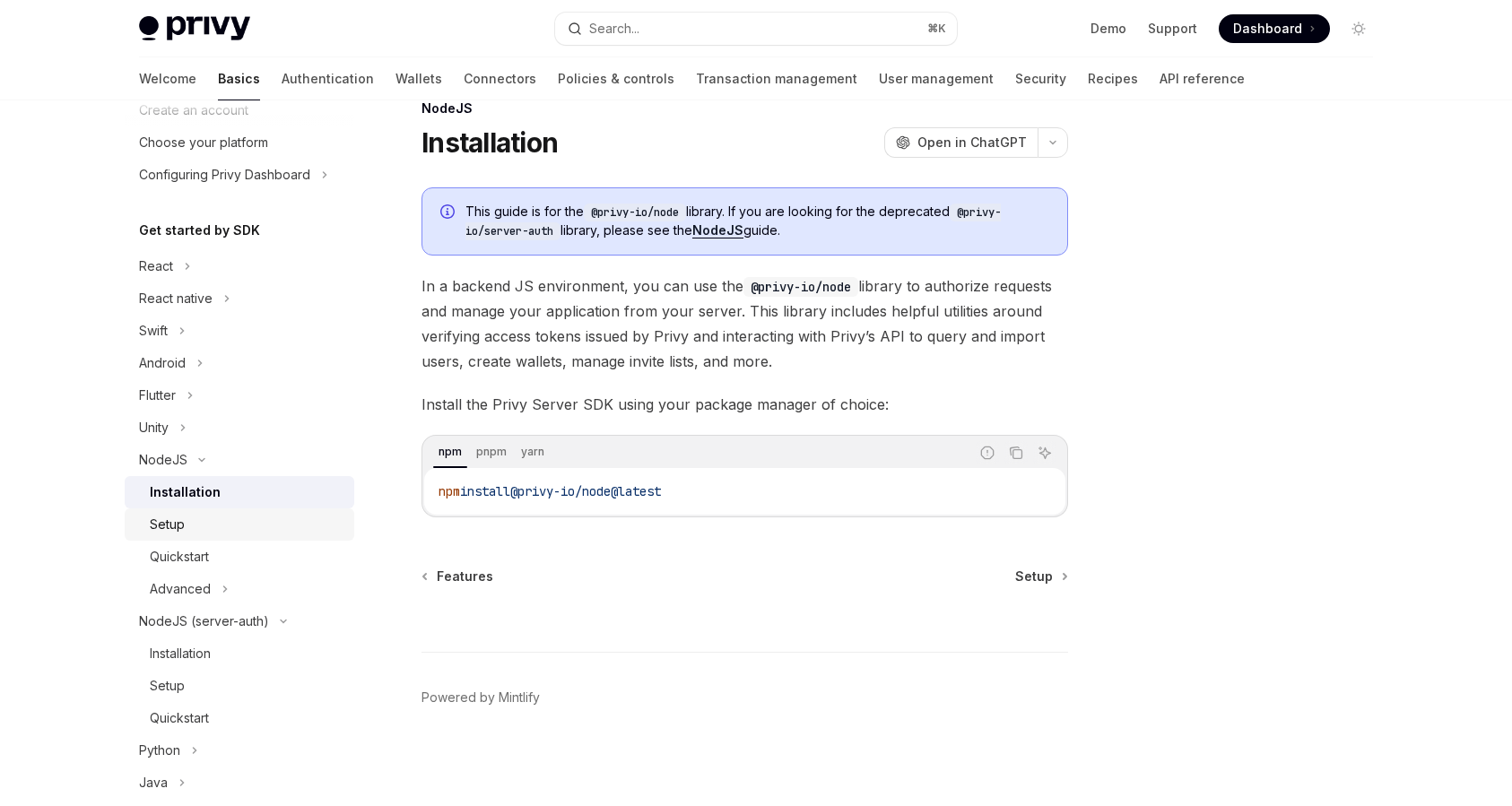
click at [175, 517] on div "Setup" at bounding box center [167, 525] width 35 height 22
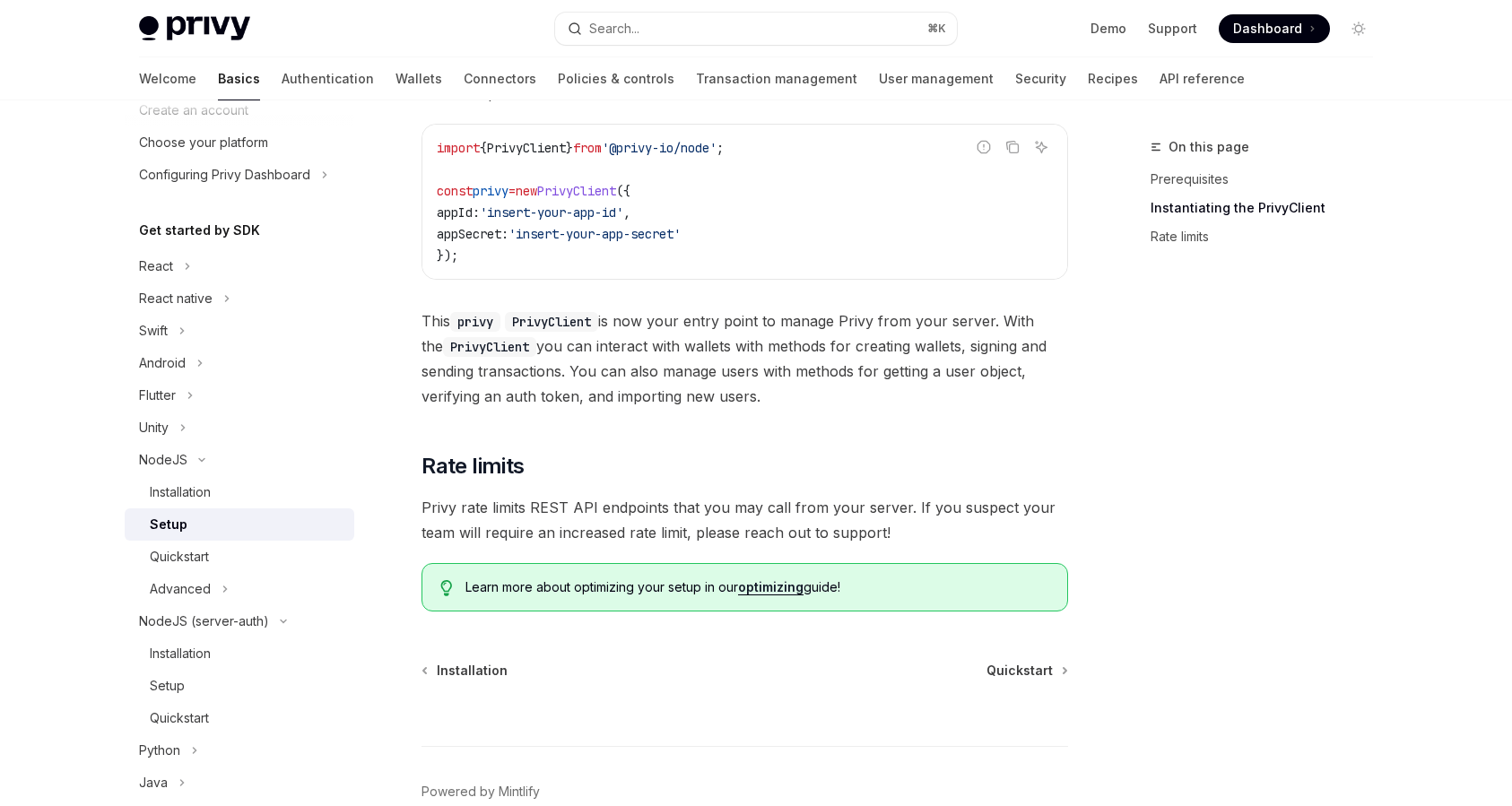
scroll to position [600, 0]
click at [222, 559] on div "Quickstart" at bounding box center [247, 557] width 193 height 22
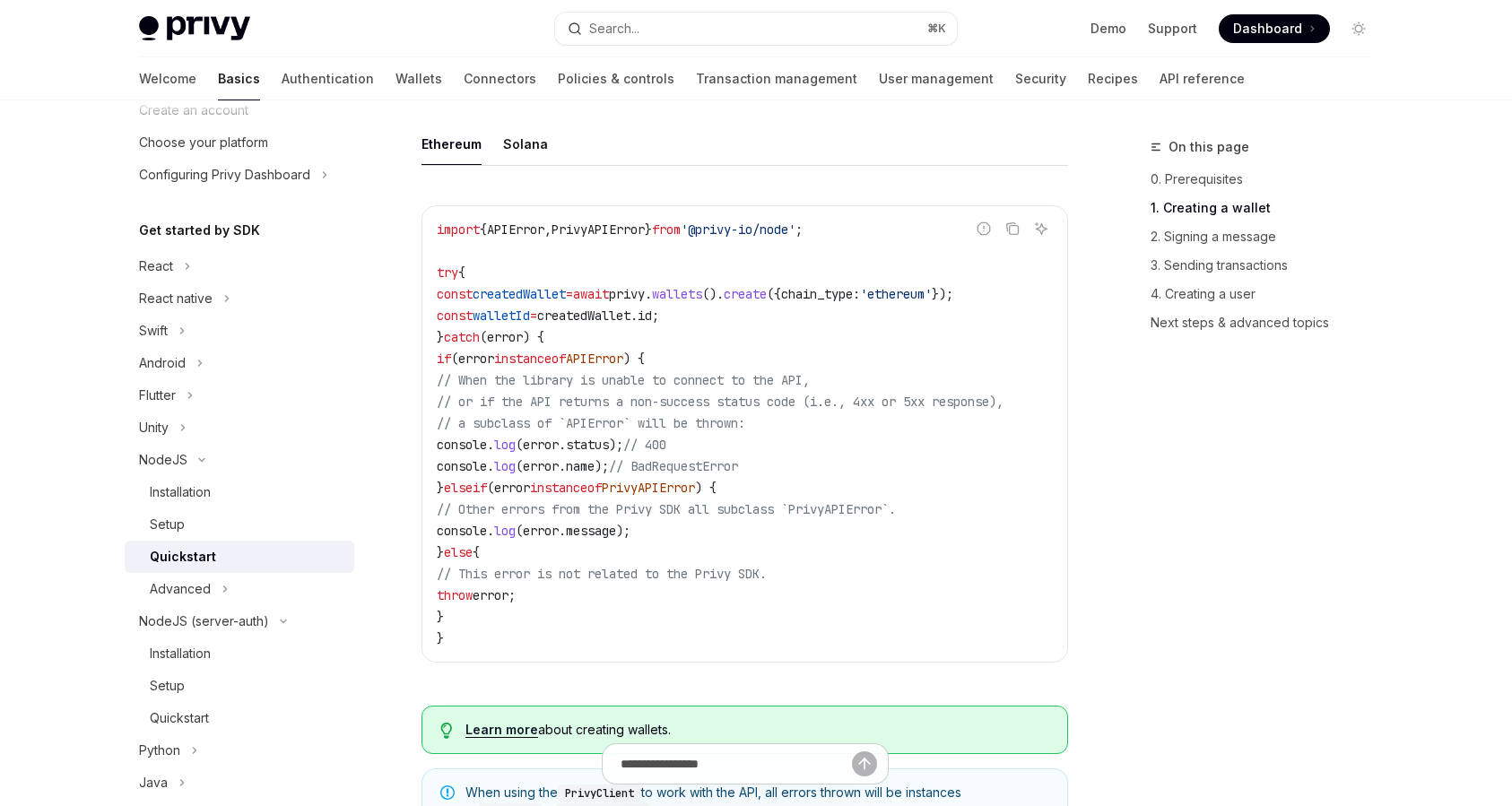
scroll to position [537, 0]
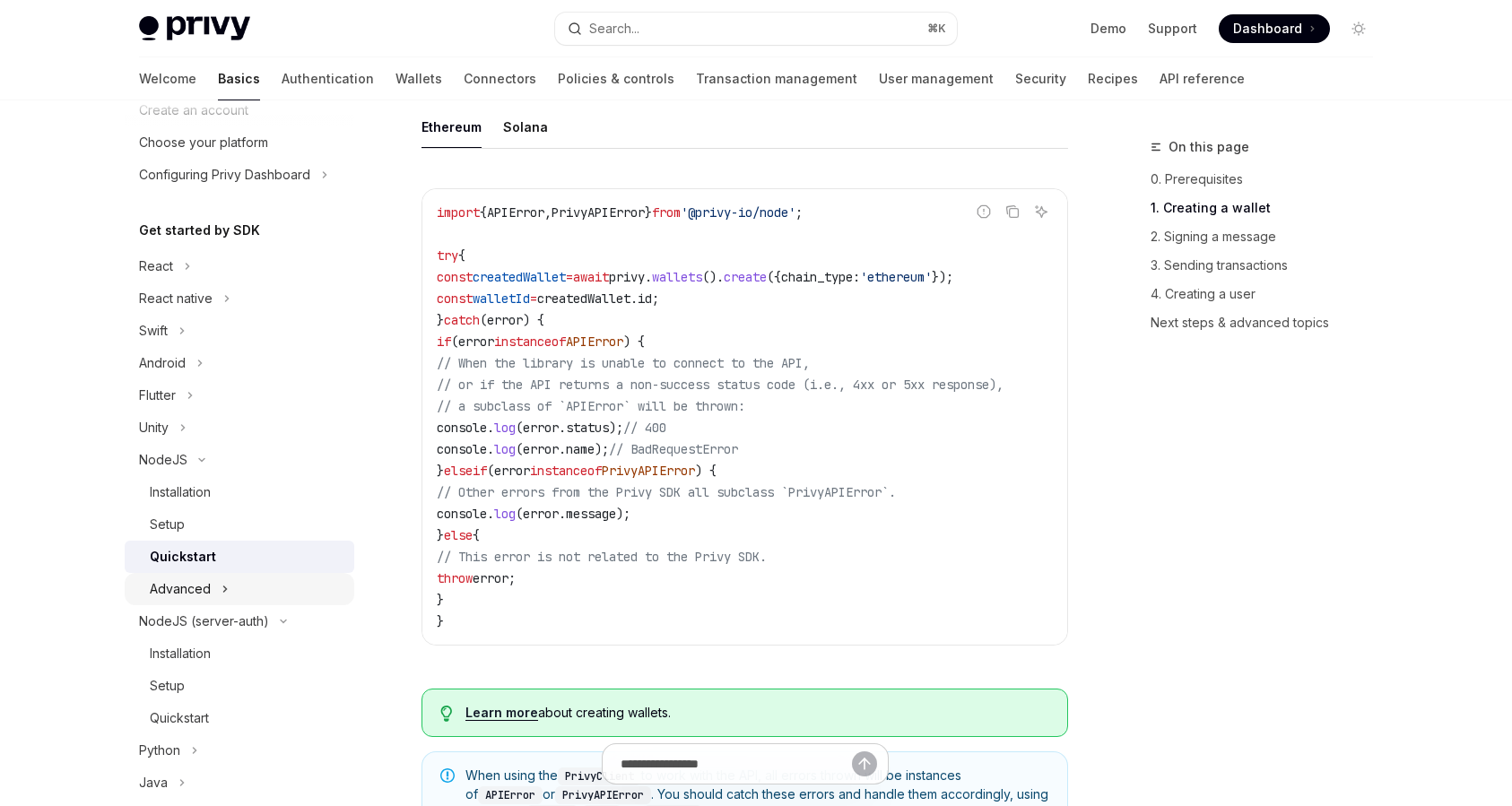
click at [253, 586] on button "Advanced" at bounding box center [239, 589] width 230 height 33
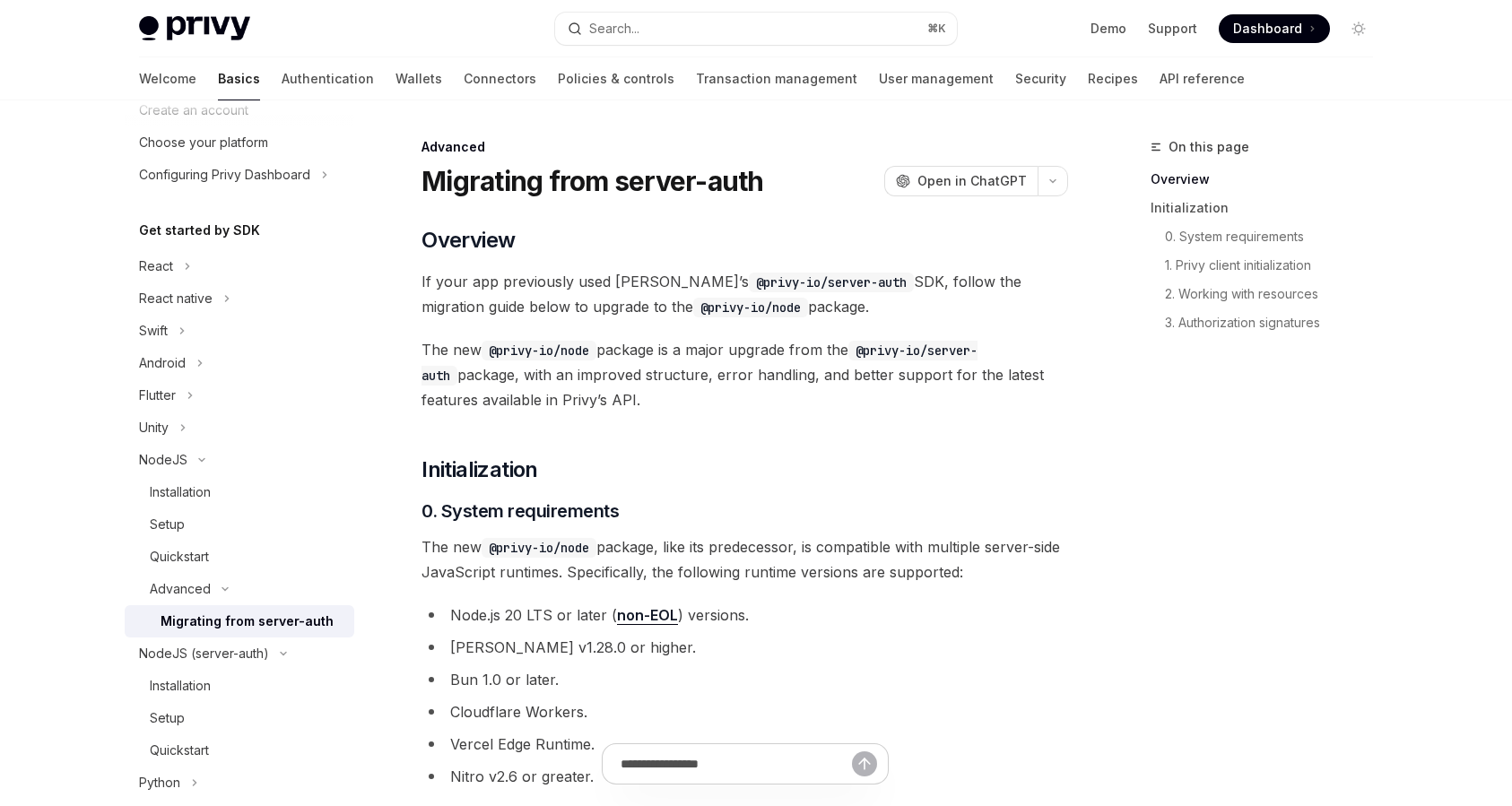
click at [329, 606] on link "Migrating from server-auth" at bounding box center [239, 622] width 230 height 33
type textarea "*"
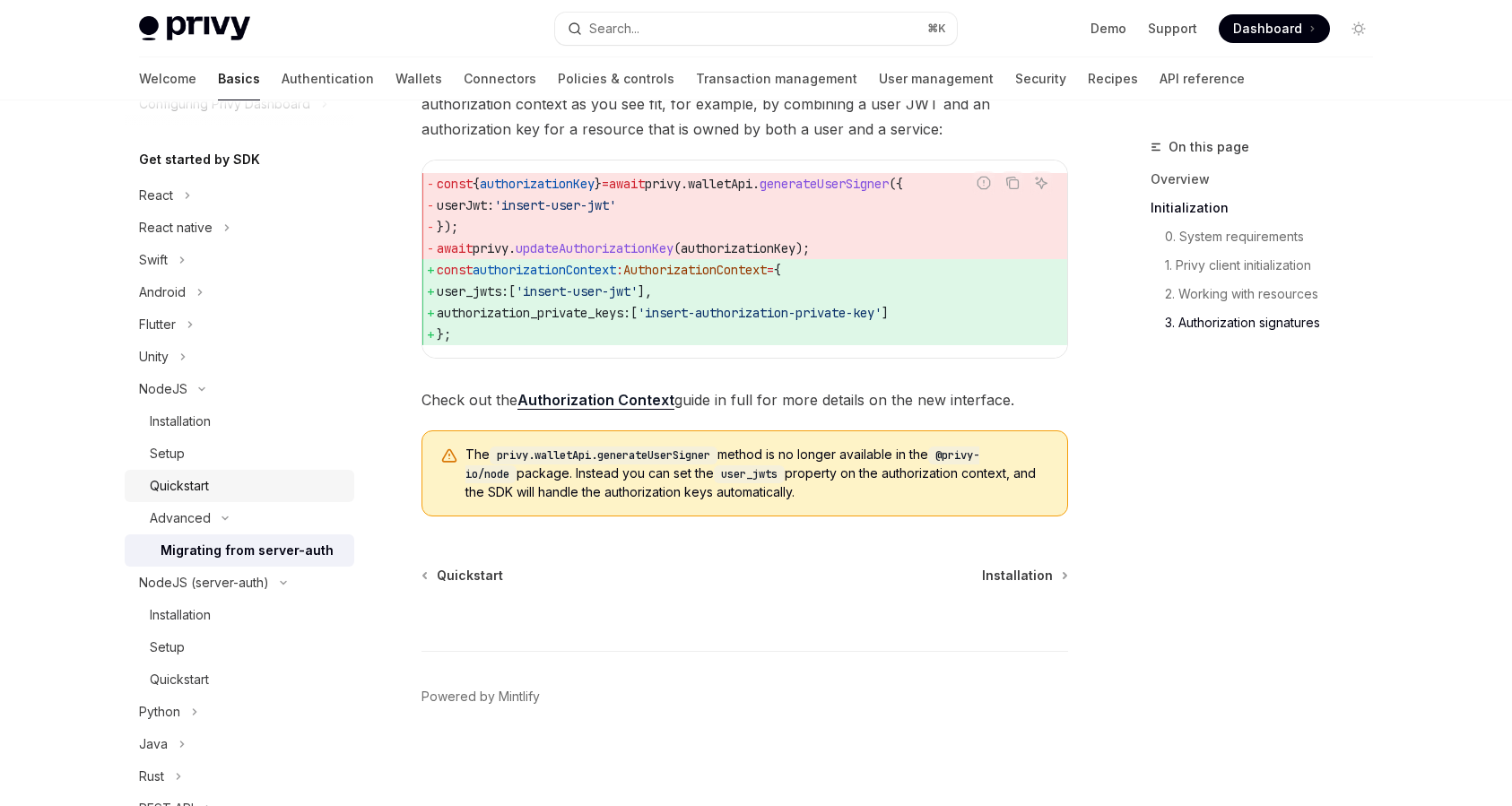
scroll to position [130, 0]
